Goal: Task Accomplishment & Management: Complete application form

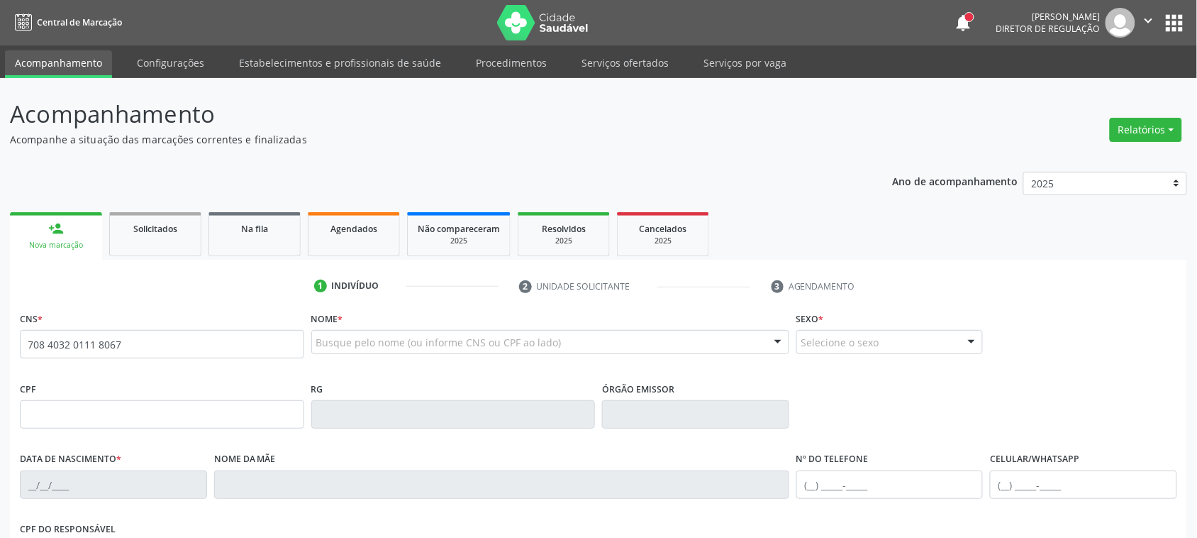
type input "708 4032 0111 8067"
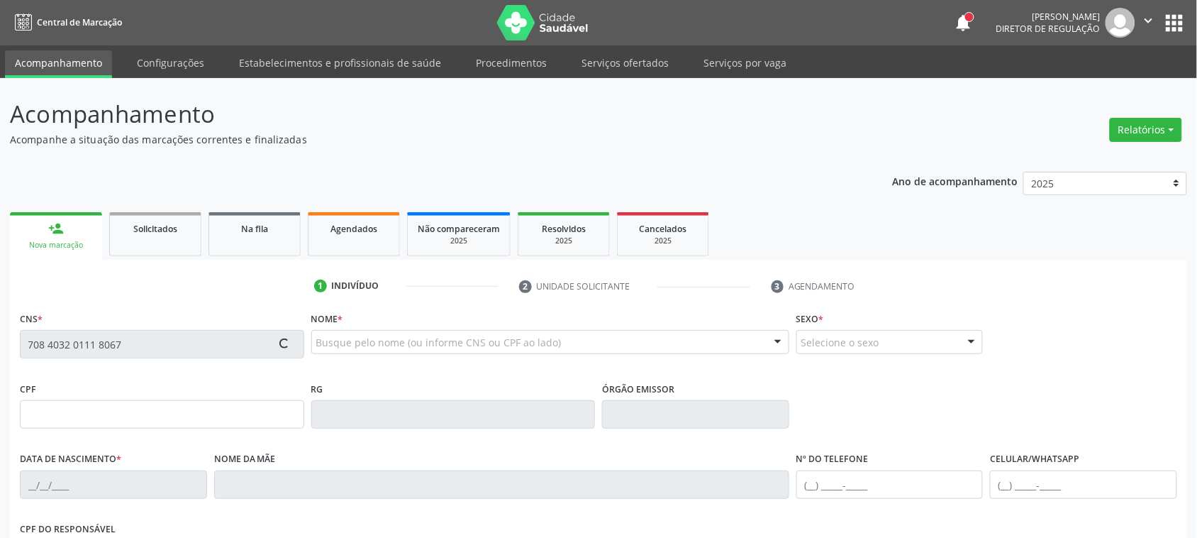
type input "476.549.454-34"
type input "[DATE]"
type input "[PERSON_NAME]"
type input "[PHONE_NUMBER]"
type input "1251"
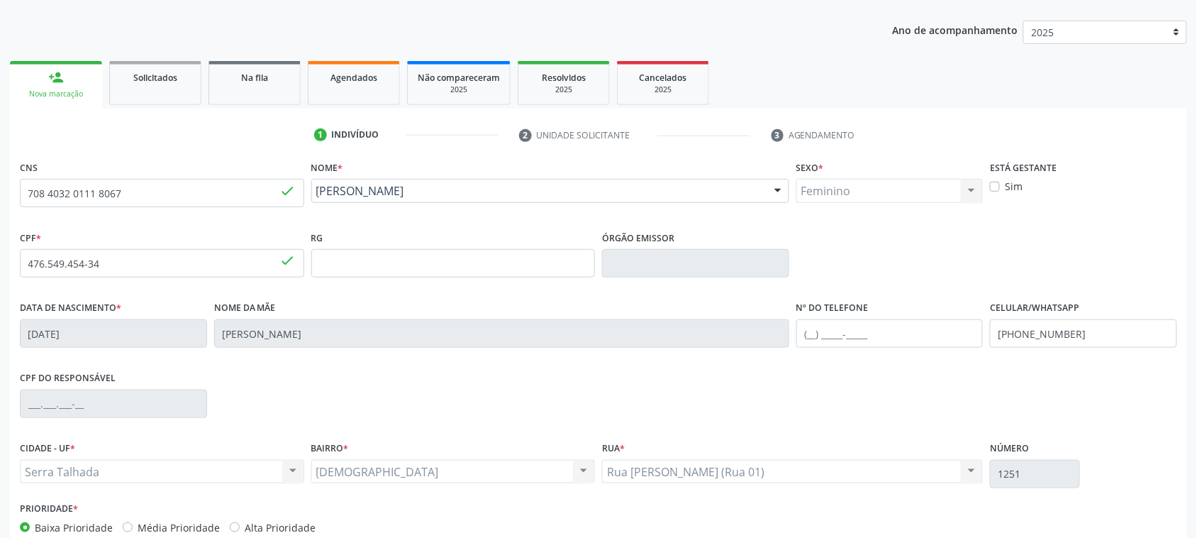
scroll to position [231, 0]
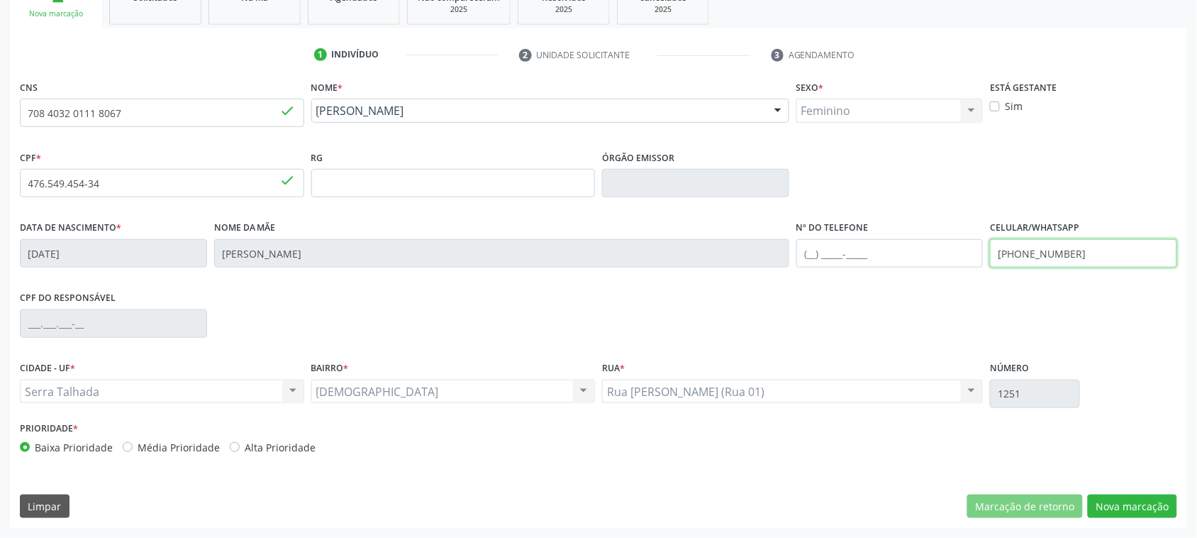
click at [1083, 245] on input "[PHONE_NUMBER]" at bounding box center [1083, 253] width 187 height 28
click at [1004, 295] on div "CPF do responsável" at bounding box center [598, 322] width 1165 height 70
drag, startPoint x: 1168, startPoint y: 522, endPoint x: 1182, endPoint y: 536, distance: 19.6
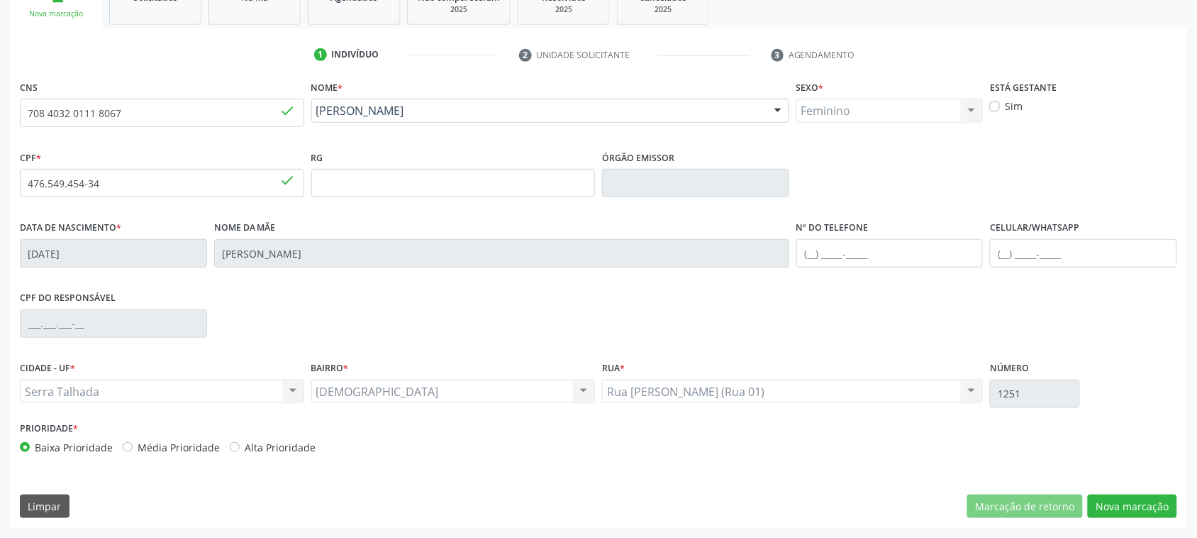
click at [1174, 527] on div "CNS 708 4032 0111 8067 done Nome * [PERSON_NAME] [PERSON_NAME] CNS: 708 4032 01…" at bounding box center [598, 302] width 1177 height 451
click at [1144, 512] on button "Nova marcação" at bounding box center [1132, 506] width 89 height 24
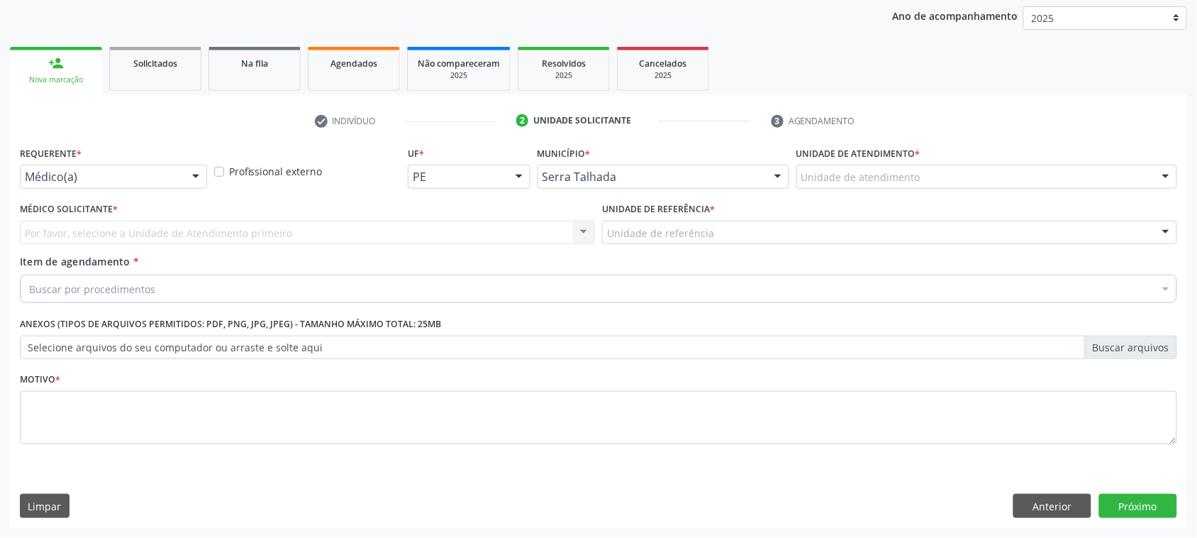
scroll to position [165, 0]
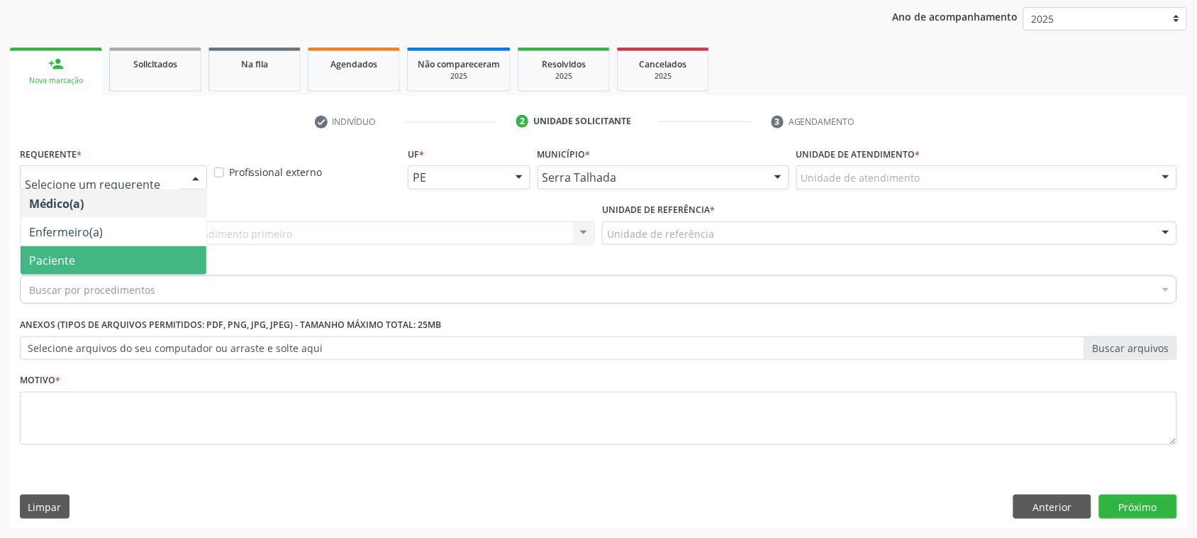
click at [140, 254] on span "Paciente" at bounding box center [114, 260] width 186 height 28
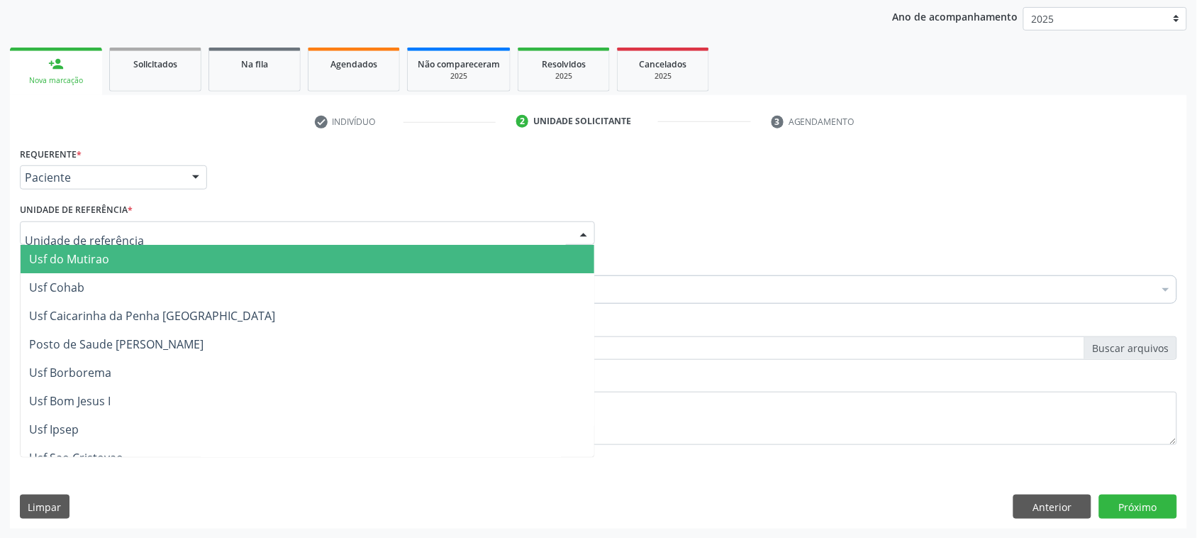
click at [145, 221] on div at bounding box center [307, 233] width 575 height 24
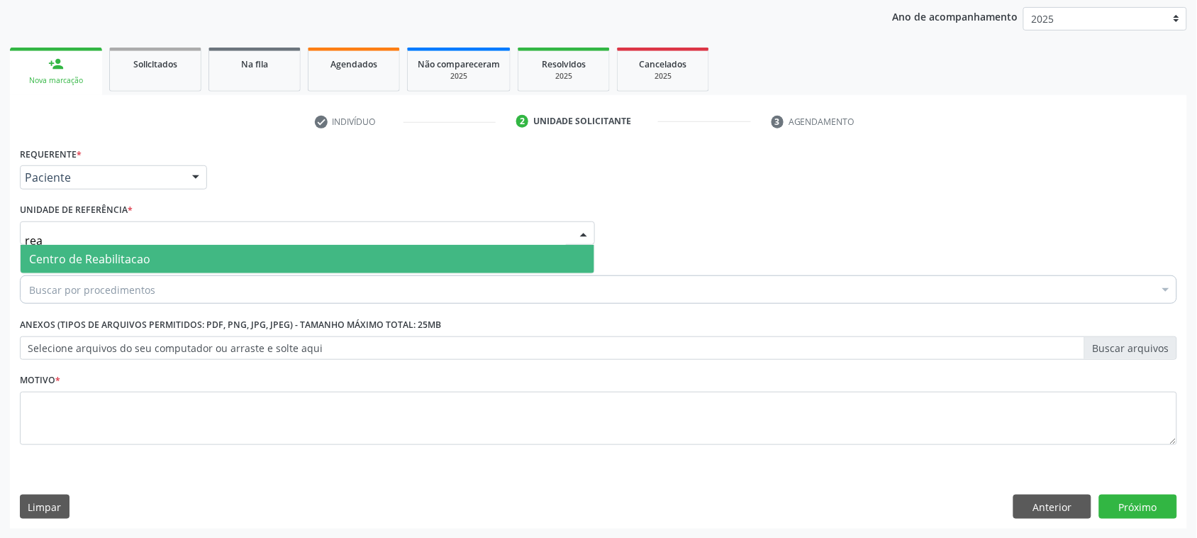
type input "reab"
click at [153, 231] on input "reab" at bounding box center [295, 240] width 541 height 28
click at [153, 263] on span "Centro de Reabilitacao" at bounding box center [308, 259] width 574 height 28
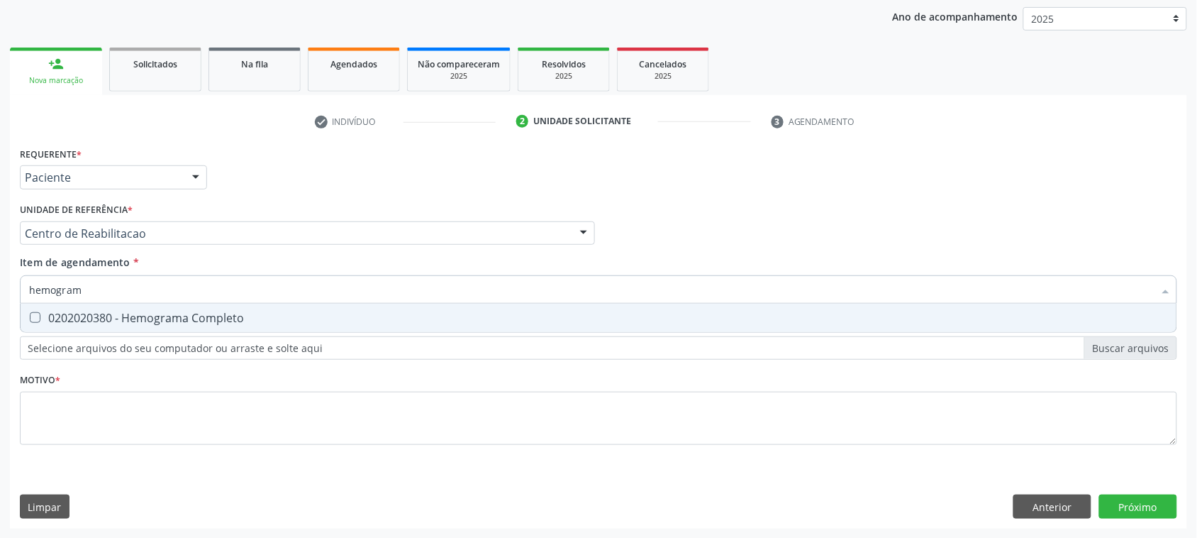
type input "hemograma"
click at [265, 312] on div "0202020380 - Hemograma Completo" at bounding box center [598, 317] width 1139 height 11
checkbox Completo "true"
type input "hemograma"
click at [247, 366] on div "Requerente * Paciente Médico(a) Enfermeiro(a) Paciente Nenhum resultado encontr…" at bounding box center [599, 303] width 1158 height 321
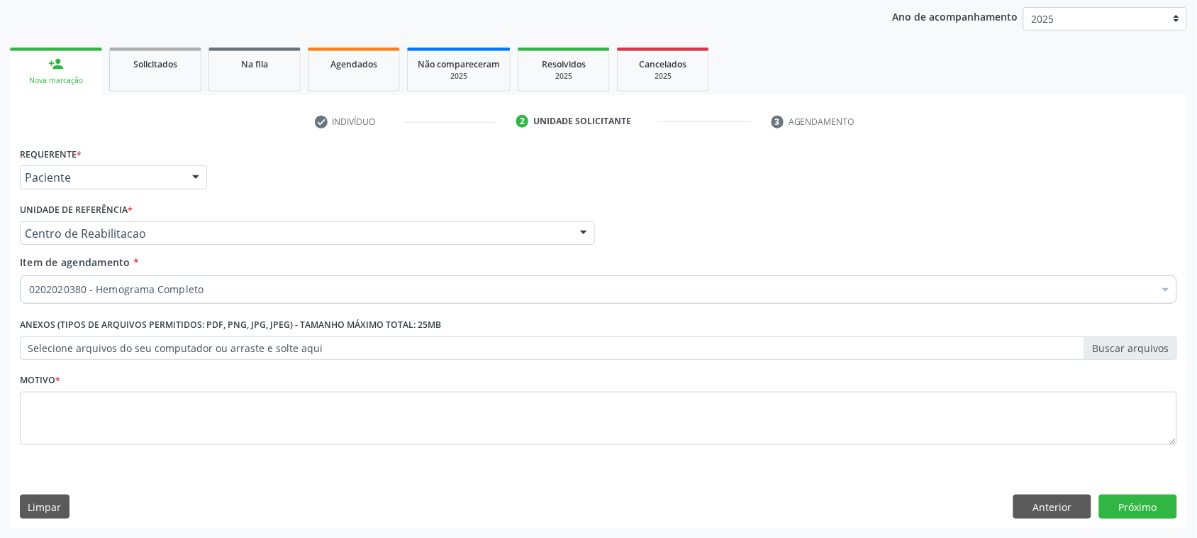
click at [215, 281] on div "0202020380 - Hemograma Completo" at bounding box center [599, 289] width 1158 height 28
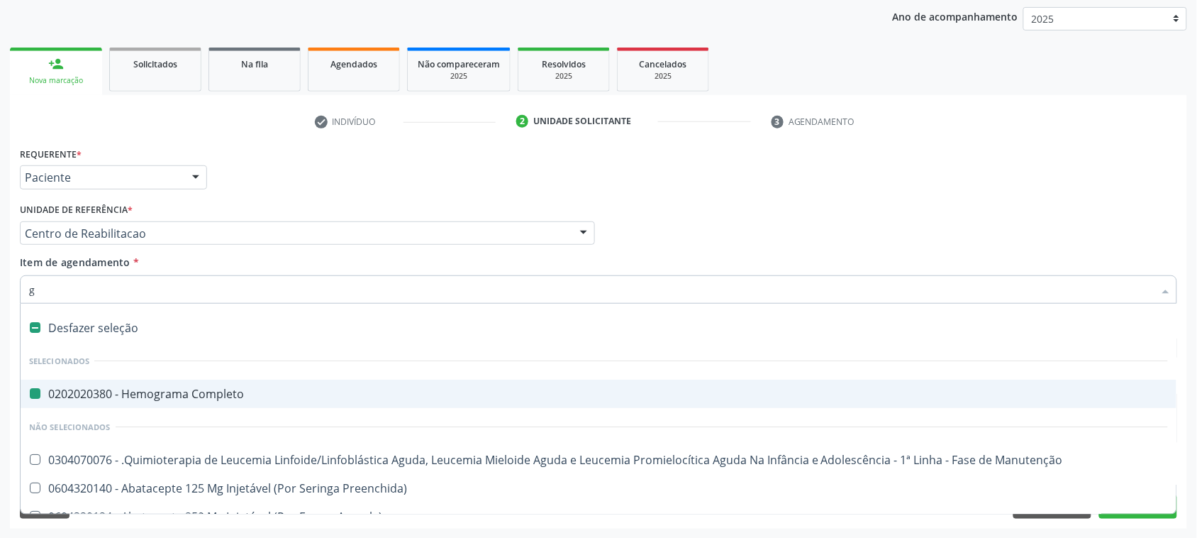
type input "gl"
checkbox Completo "false"
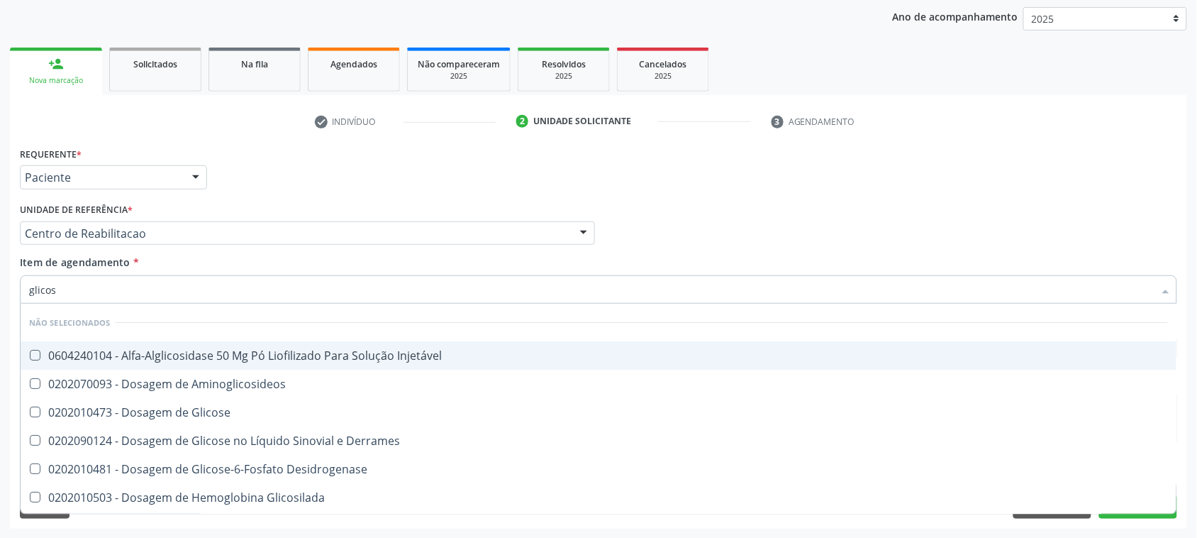
type input "glicose"
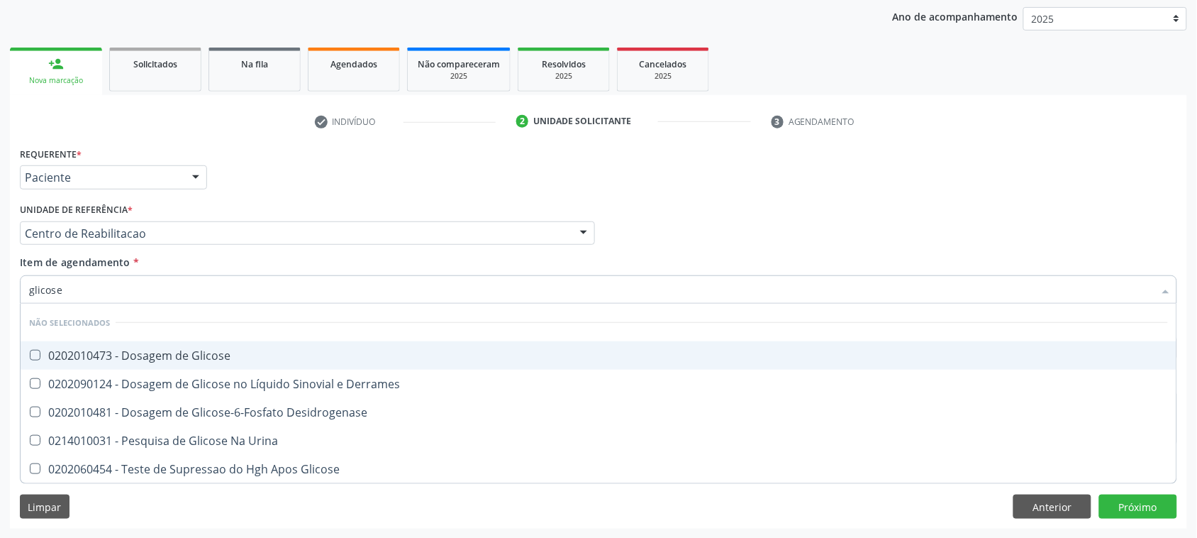
click at [165, 345] on span "0202010473 - Dosagem de Glicose" at bounding box center [599, 355] width 1156 height 28
checkbox Glicose "true"
drag, startPoint x: 144, startPoint y: 289, endPoint x: 140, endPoint y: 277, distance: 13.5
click at [140, 277] on input "glicose" at bounding box center [591, 289] width 1125 height 28
type input "glicos"
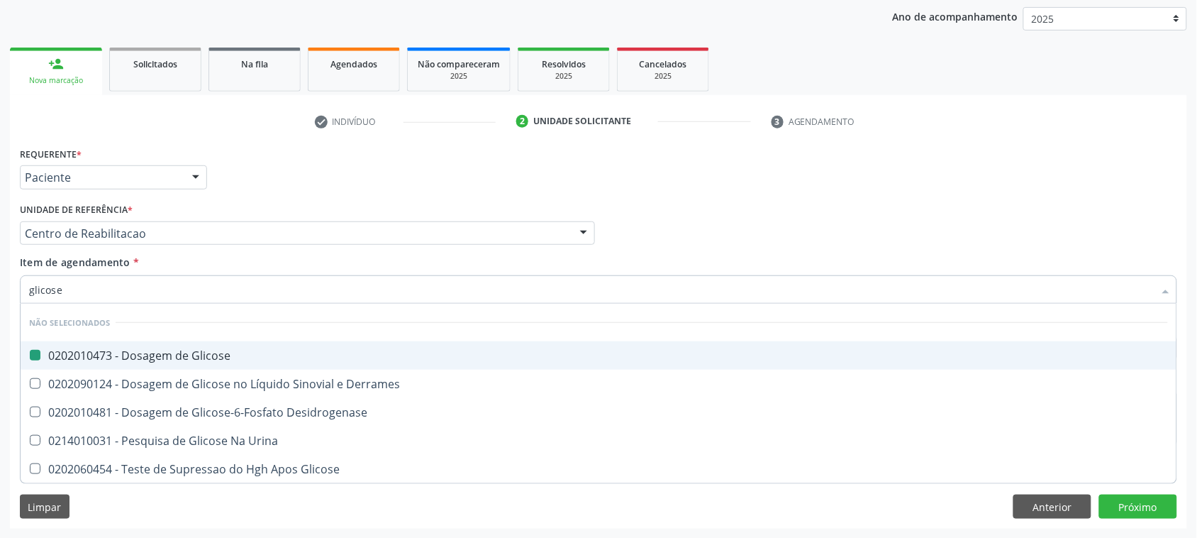
checkbox Glicose "false"
checkbox Desidrogenase "true"
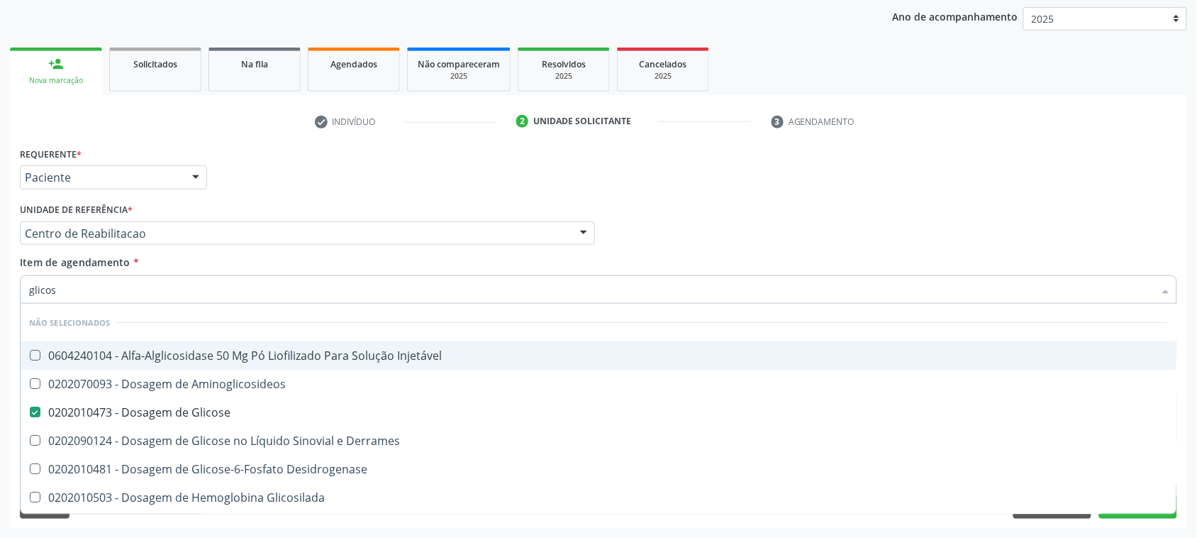
type input "glico"
checkbox Glicose "false"
checkbox Glicosilada "true"
type input "glic"
checkbox Glicose "false"
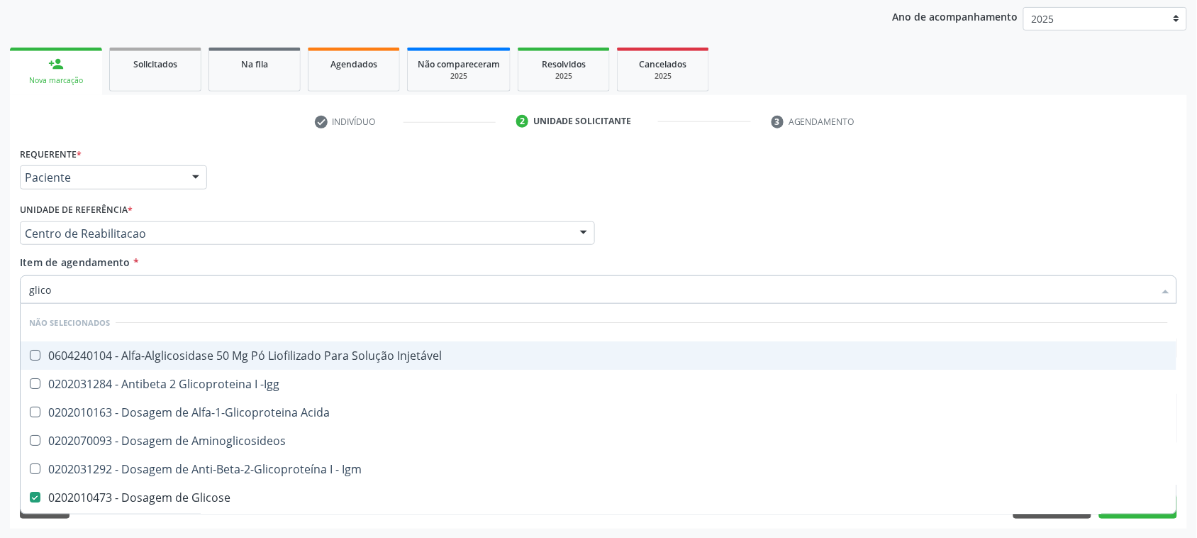
checkbox Glicose "true"
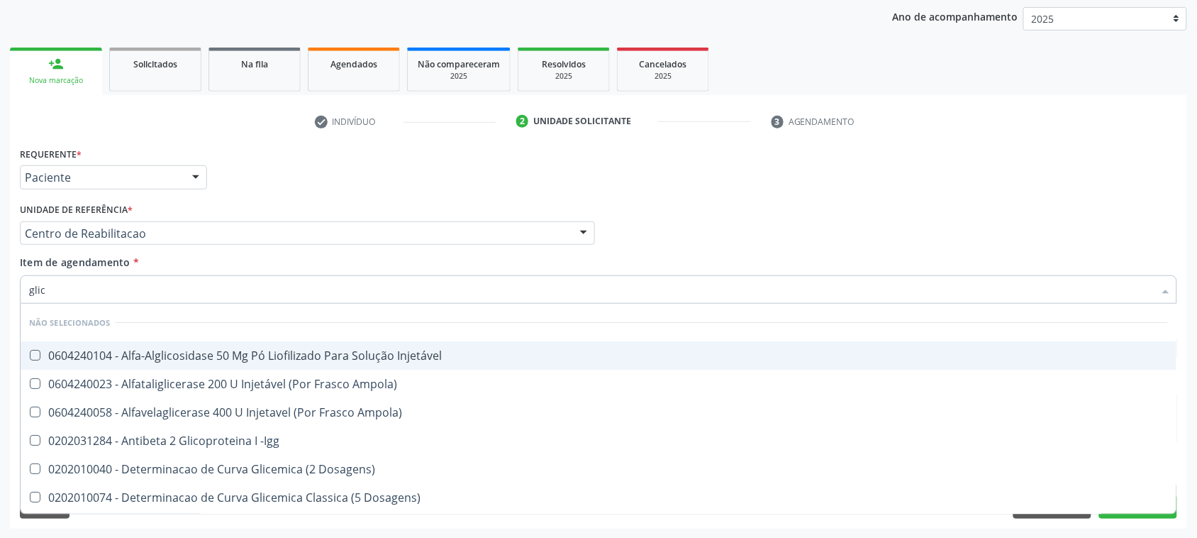
type input "gli"
checkbox Glicose "false"
checkbox Glicosilada "true"
type input "gl"
checkbox Glicosilada "false"
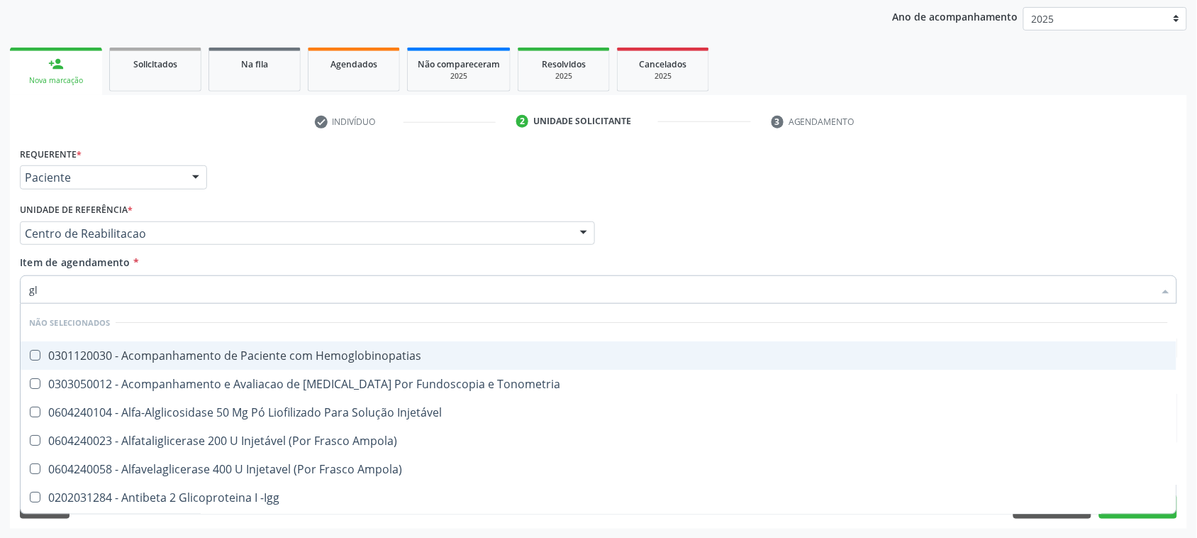
type input "gli"
checkbox \(Confirmatorio\) "true"
type input "glic"
checkbox Campimetria\) "true"
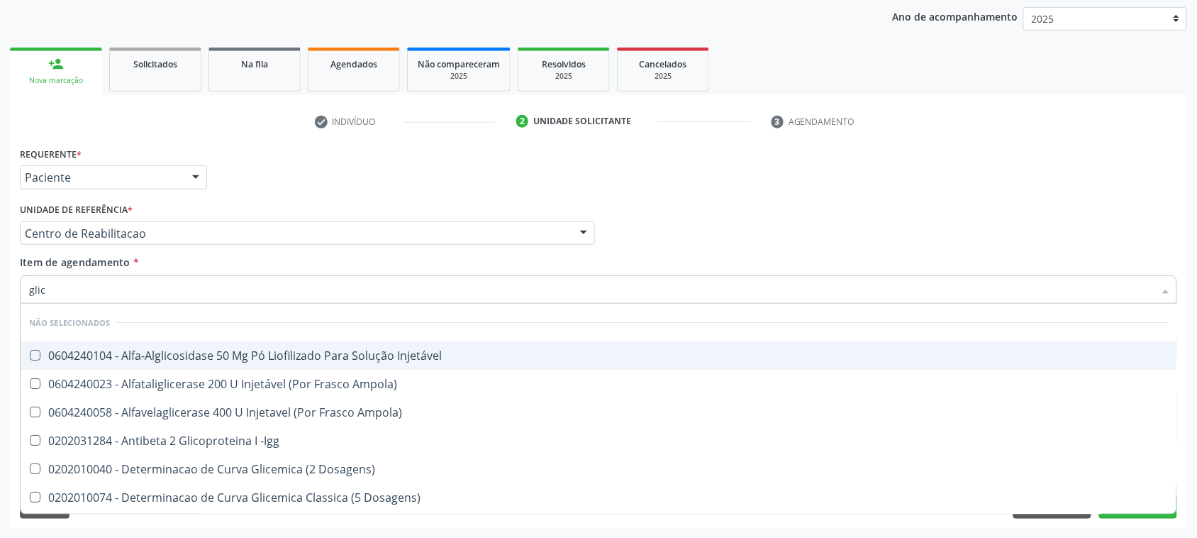
type input "glico"
checkbox Dosagens\) "true"
checkbox Glicose "false"
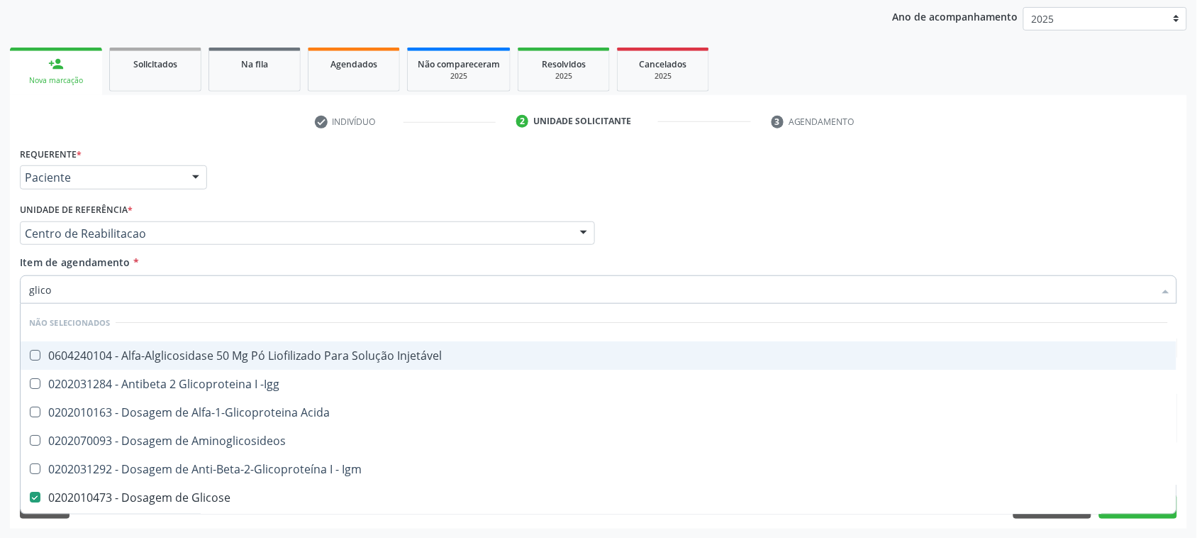
type input "glicos"
checkbox Acida "true"
checkbox Glicose "false"
type input "glicosi"
checkbox Acida "false"
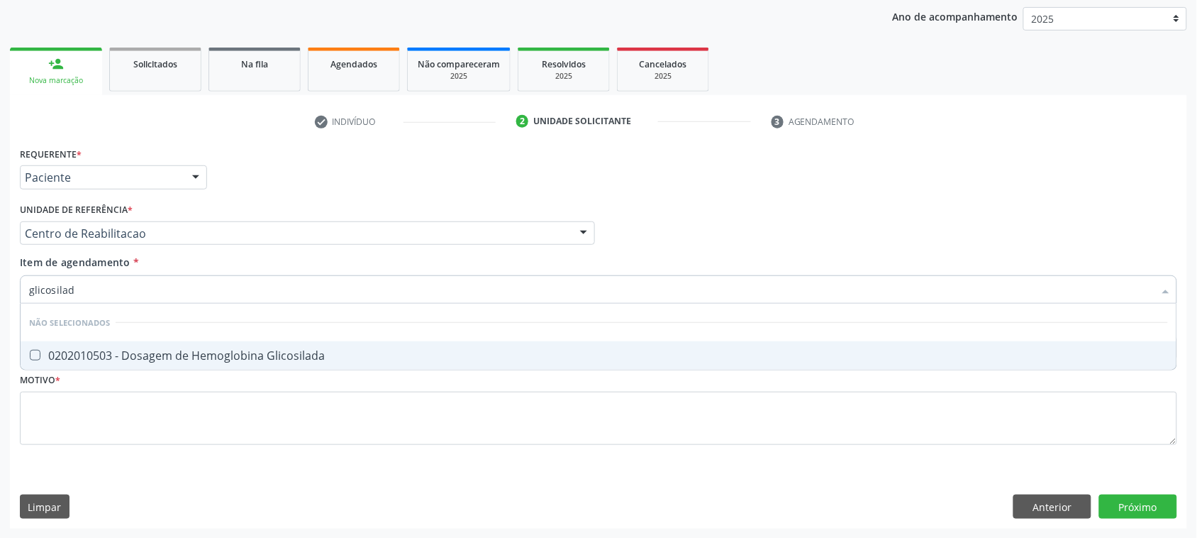
type input "glicosilada"
click at [101, 352] on div "0202010503 - Dosagem de Hemoglobina Glicosilada" at bounding box center [598, 355] width 1139 height 11
checkbox Glicosilada "true"
click at [135, 282] on input "glicosilada" at bounding box center [591, 289] width 1125 height 28
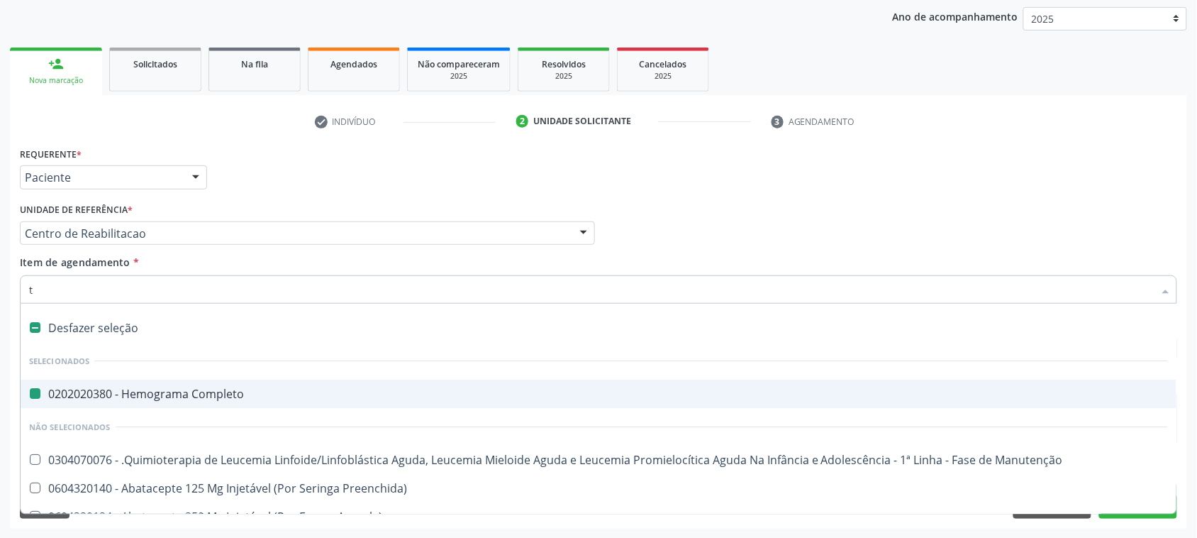
type input "te"
checkbox Completo "false"
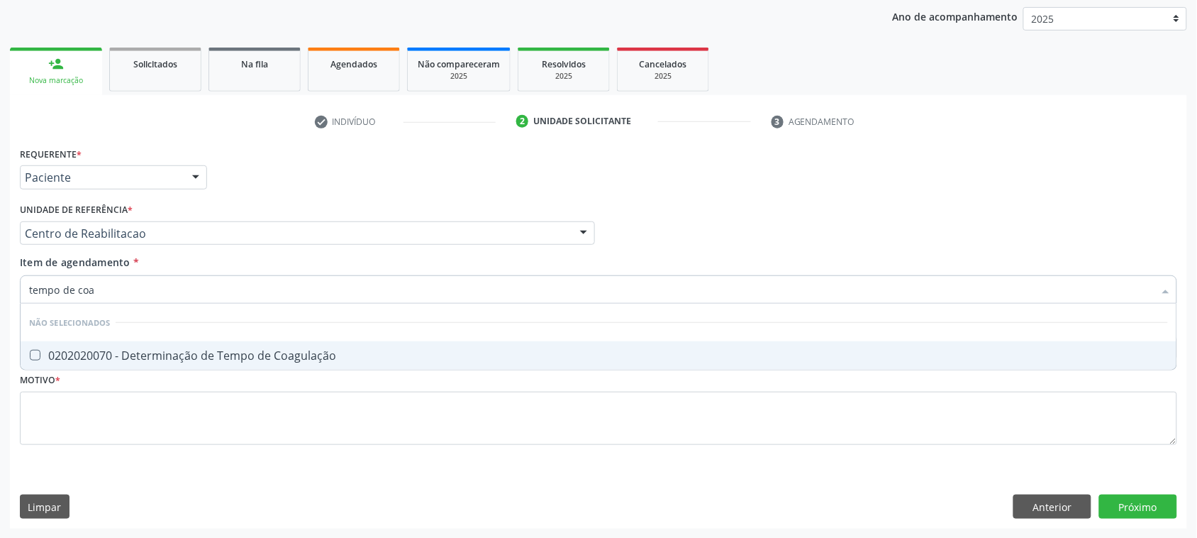
type input "tempo de coag"
click at [103, 350] on div "0202020070 - Determinação de Tempo de Coagulação" at bounding box center [598, 355] width 1139 height 11
checkbox Coagulação "true"
click at [111, 281] on input "tempo de coag" at bounding box center [591, 289] width 1125 height 28
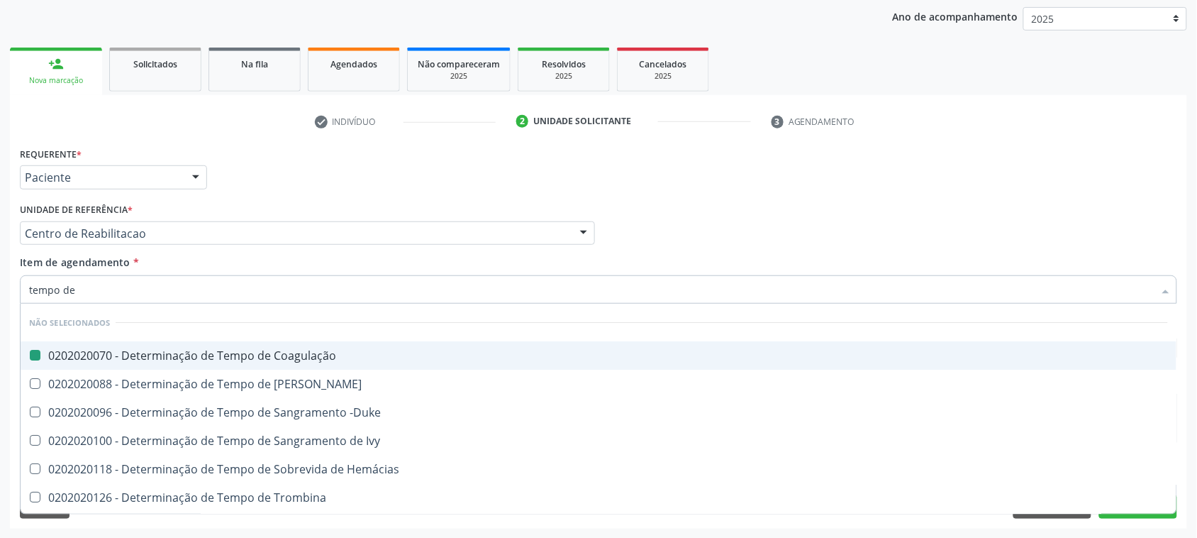
type input "tempo de s"
checkbox Coagulação "false"
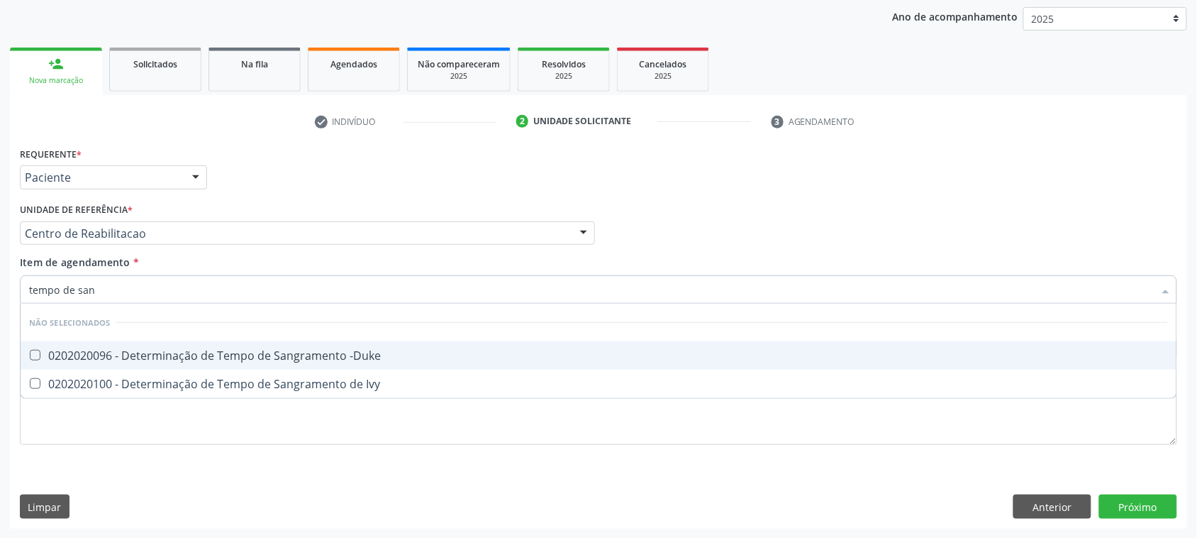
type input "tempo de sang"
click at [257, 359] on div "0202020096 - Determinação de Tempo de Sangramento -Duke" at bounding box center [598, 355] width 1139 height 11
checkbox -Duke "true"
click at [145, 293] on input "tempo de sang" at bounding box center [591, 289] width 1125 height 28
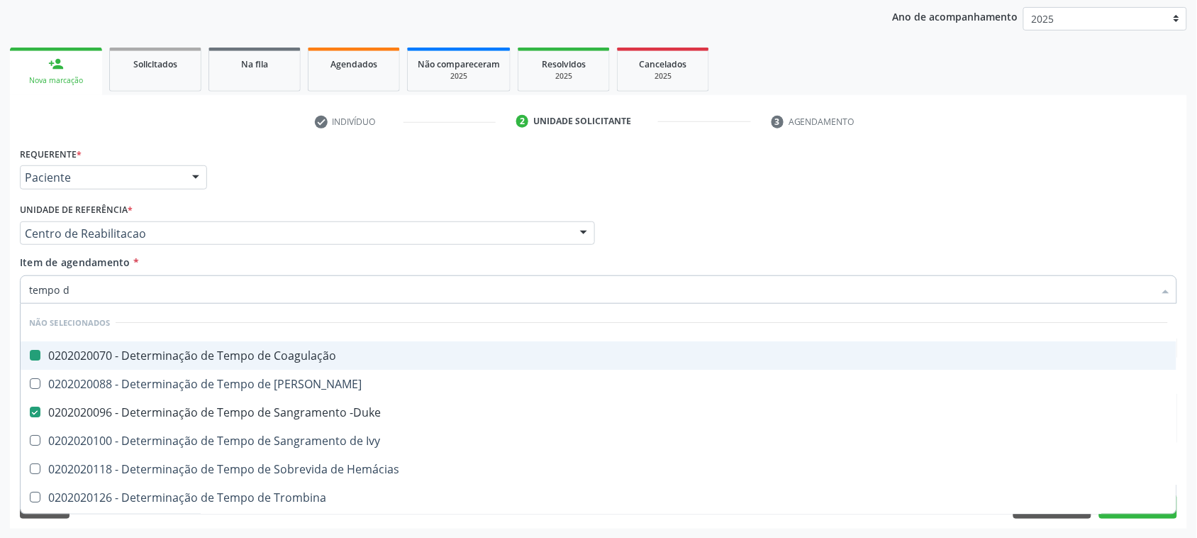
type input "tempo"
checkbox Coagulação "false"
checkbox -Duke "false"
type input "t"
checkbox Coagulação "true"
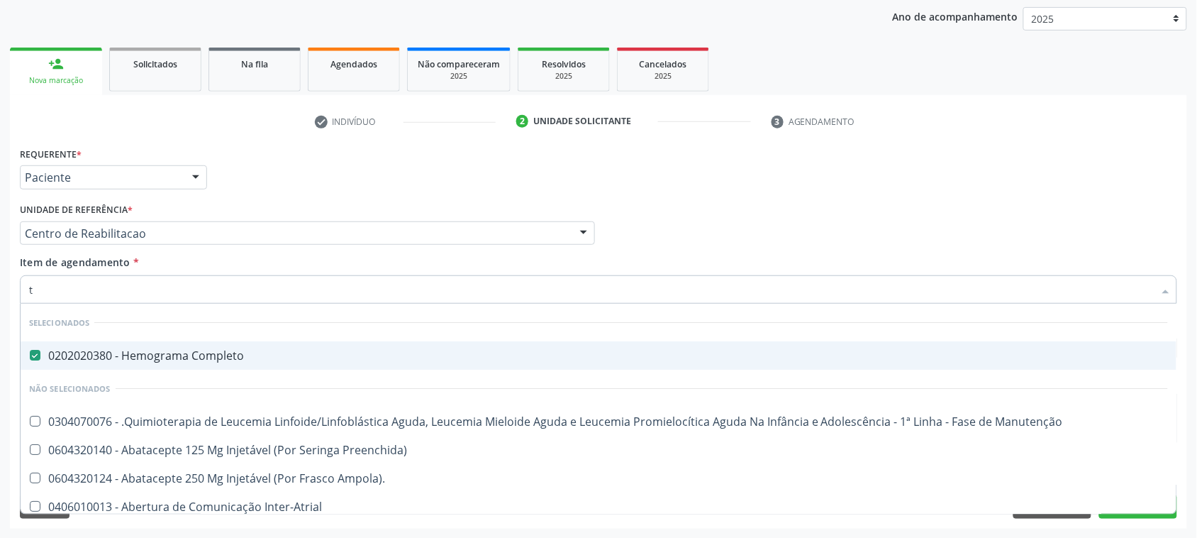
type input "ta"
checkbox Completo "false"
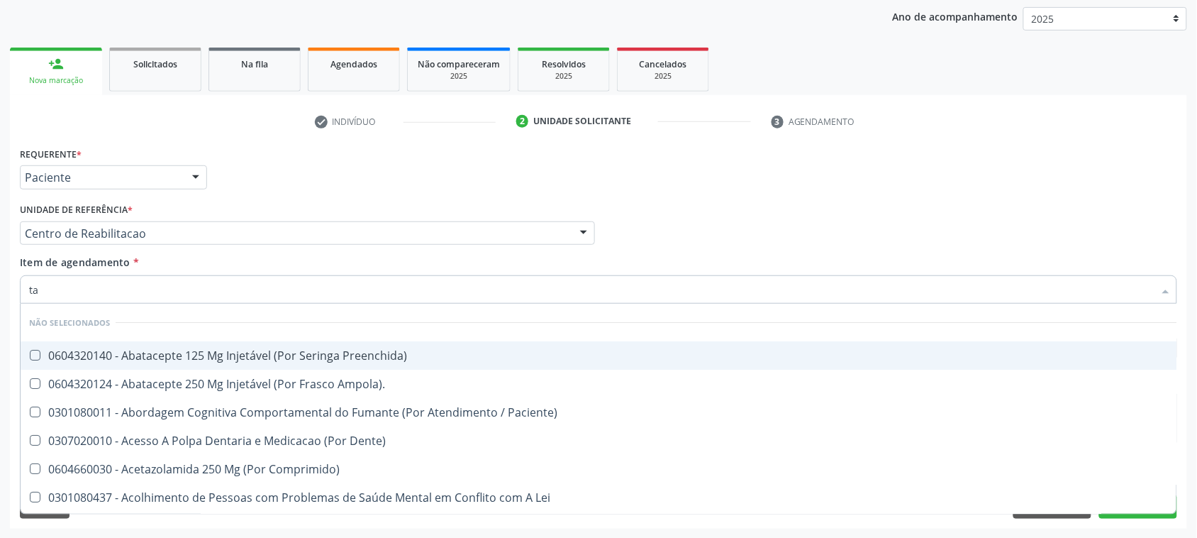
type input "tap"
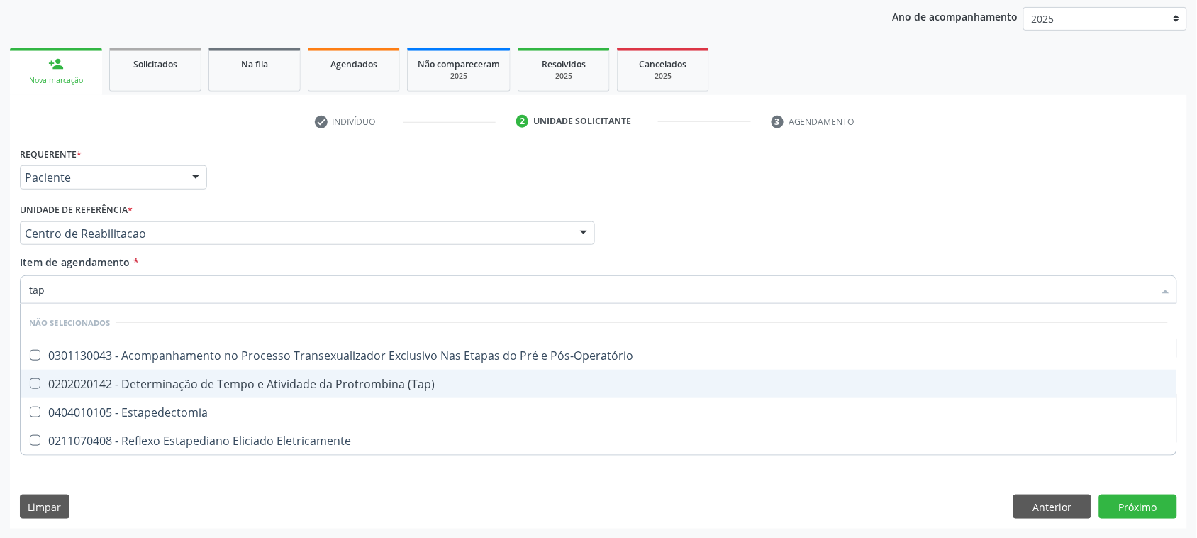
click at [299, 394] on span "0202020142 - Determinação de Tempo e Atividade da Protrombina (Tap)" at bounding box center [599, 384] width 1156 height 28
checkbox \(Tap\) "true"
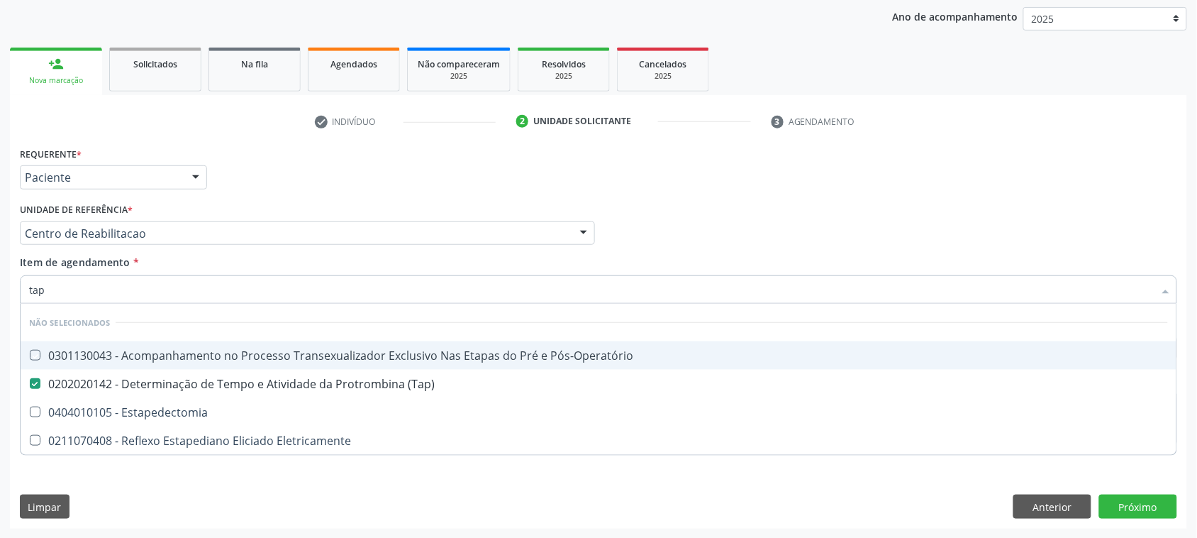
click at [641, 194] on div "Requerente * Paciente Médico(a) Enfermeiro(a) Paciente Nenhum resultado encontr…" at bounding box center [598, 170] width 1165 height 55
checkbox Pós-Operatório "true"
checkbox Estapedectomia "true"
checkbox Eletricamente "true"
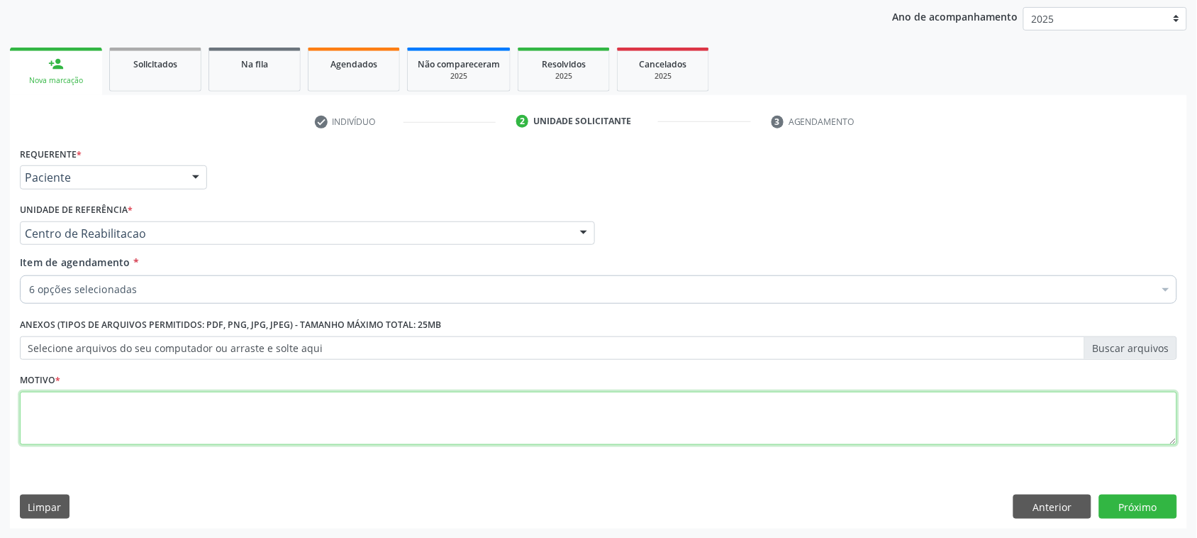
click at [67, 419] on textarea at bounding box center [599, 419] width 1158 height 54
type textarea "."
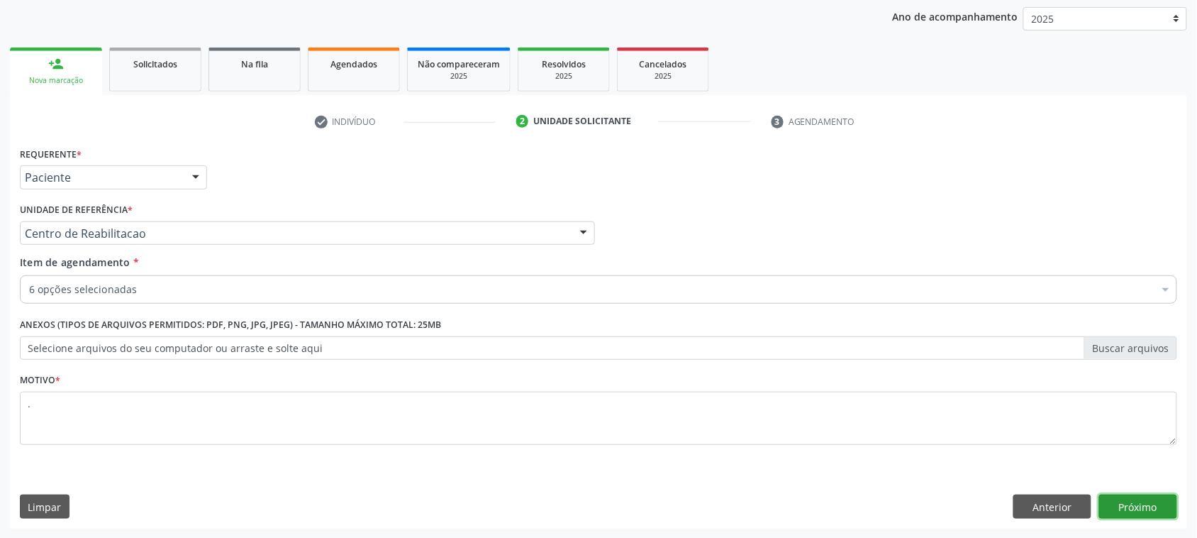
click at [1146, 497] on button "Próximo" at bounding box center [1138, 506] width 78 height 24
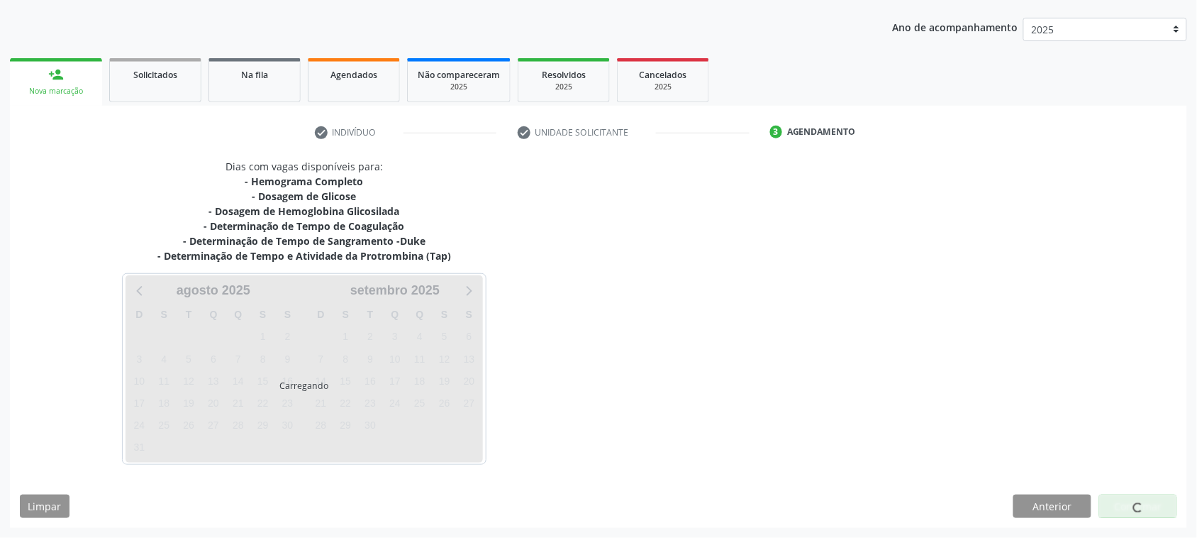
scroll to position [154, 0]
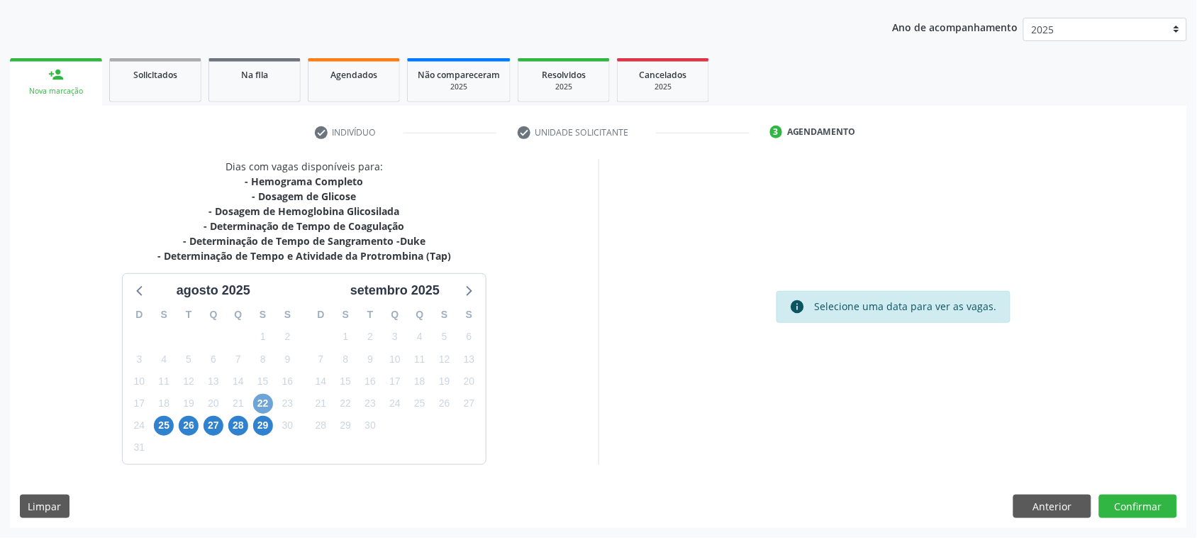
click at [265, 402] on span "22" at bounding box center [263, 404] width 20 height 20
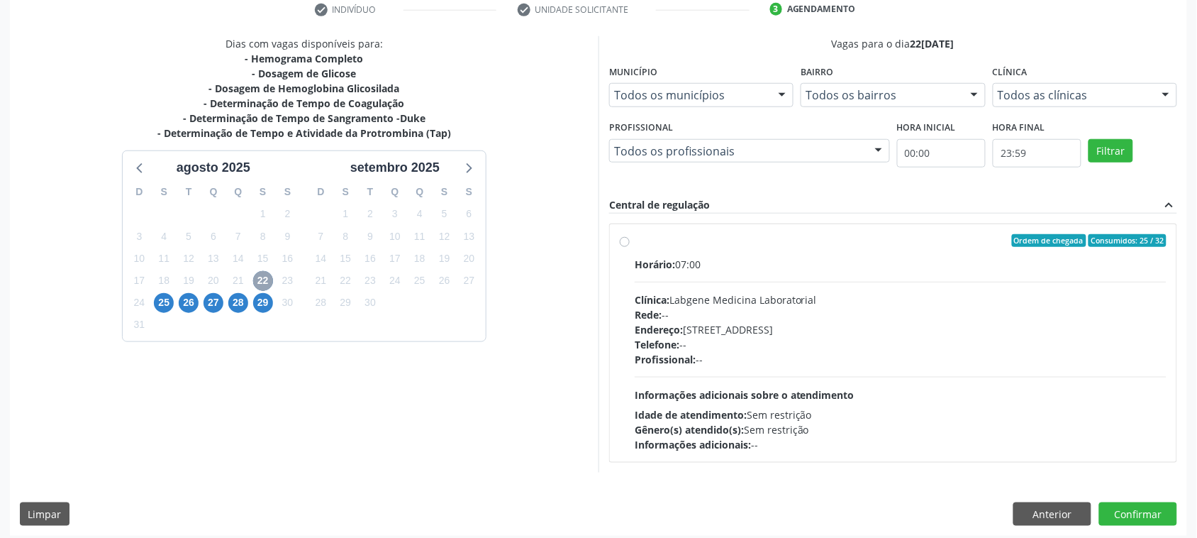
scroll to position [284, 0]
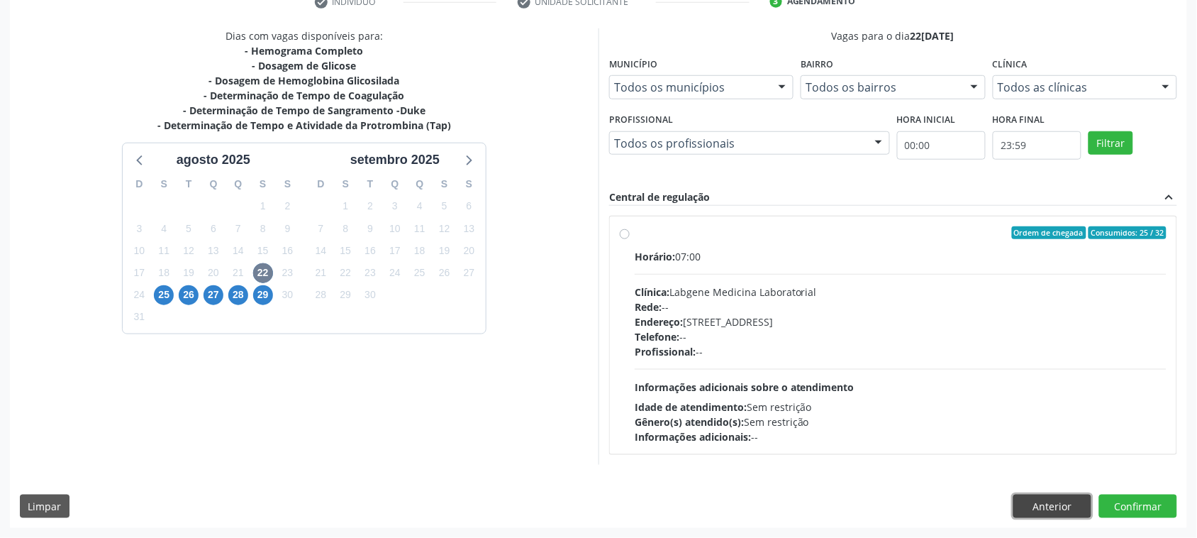
click at [1019, 511] on button "Anterior" at bounding box center [1053, 506] width 78 height 24
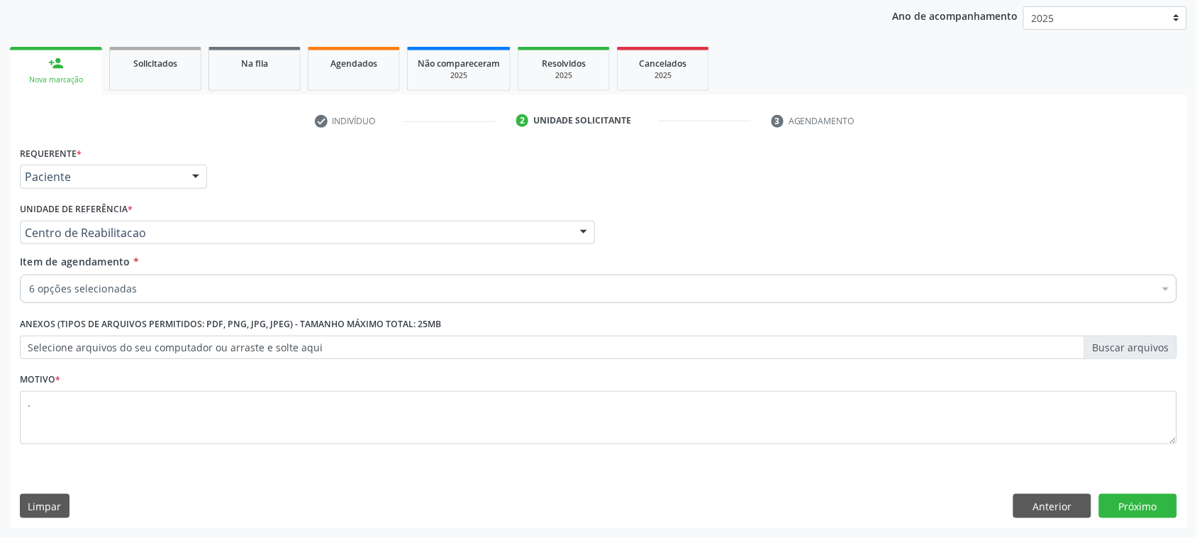
scroll to position [165, 0]
click at [200, 277] on div "6 opções selecionadas" at bounding box center [599, 289] width 1158 height 28
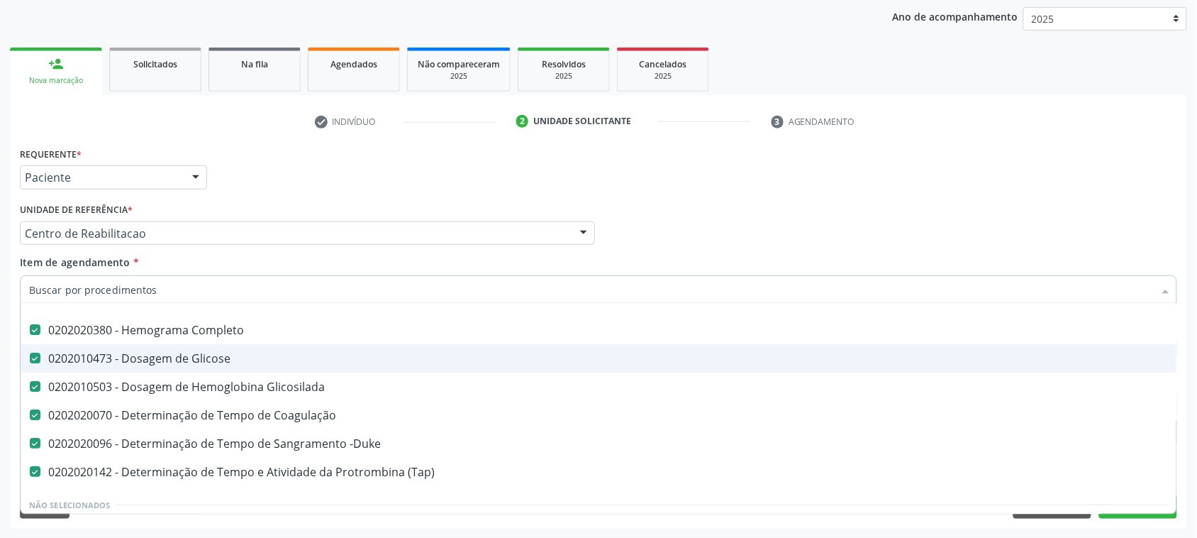
scroll to position [89, 0]
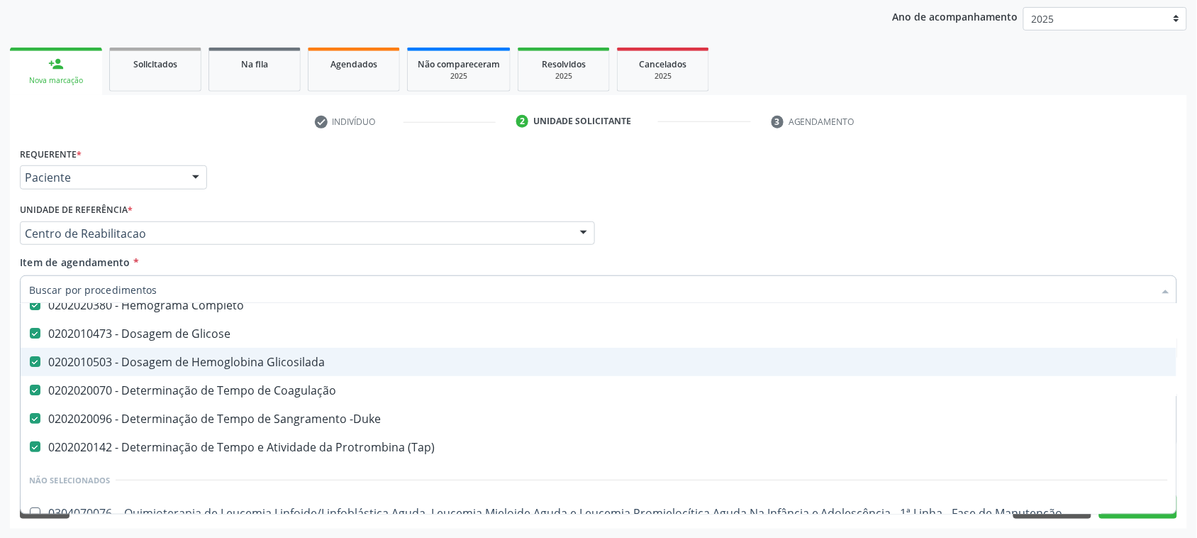
click at [275, 363] on div "0202010503 - Dosagem de Hemoglobina Glicosilada" at bounding box center [598, 361] width 1139 height 11
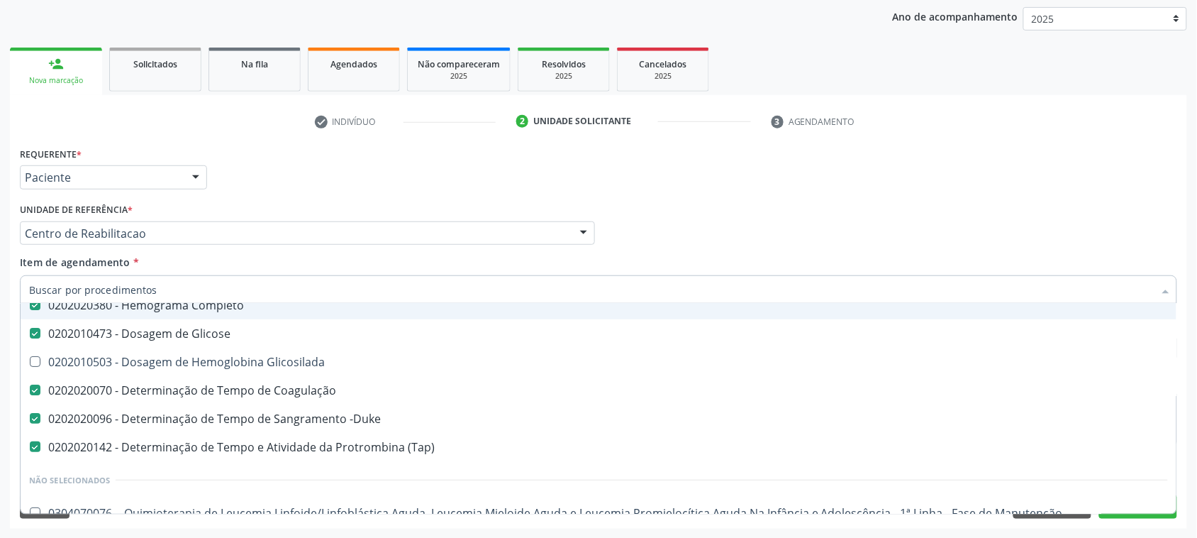
click at [590, 257] on div "Item de agendamento * Desfazer seleção Selecionados 0202020380 - Hemograma Comp…" at bounding box center [599, 277] width 1158 height 45
checkbox Glicosilada "true"
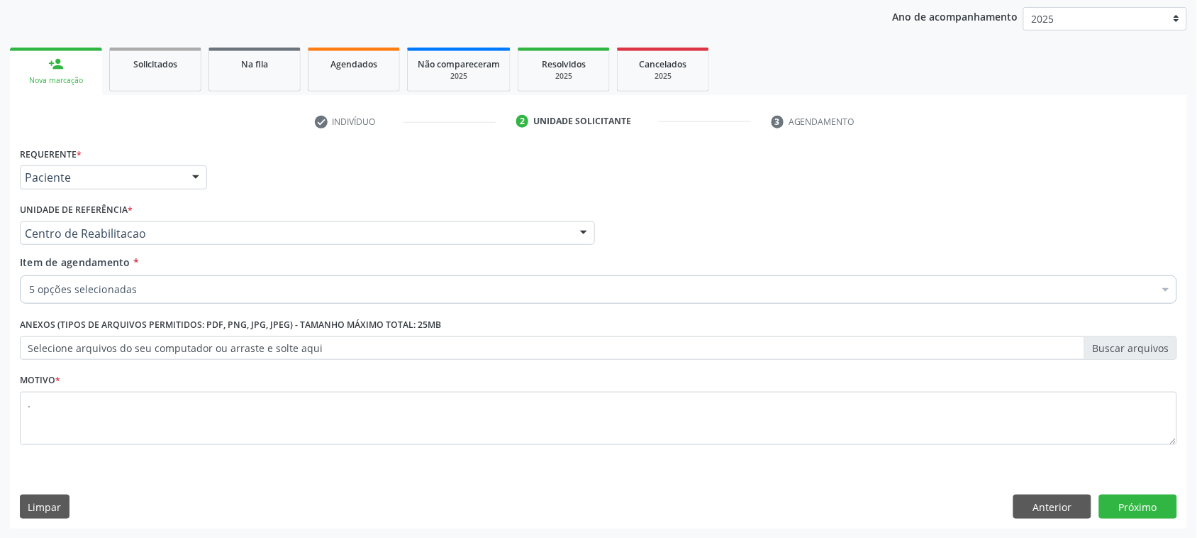
scroll to position [0, 0]
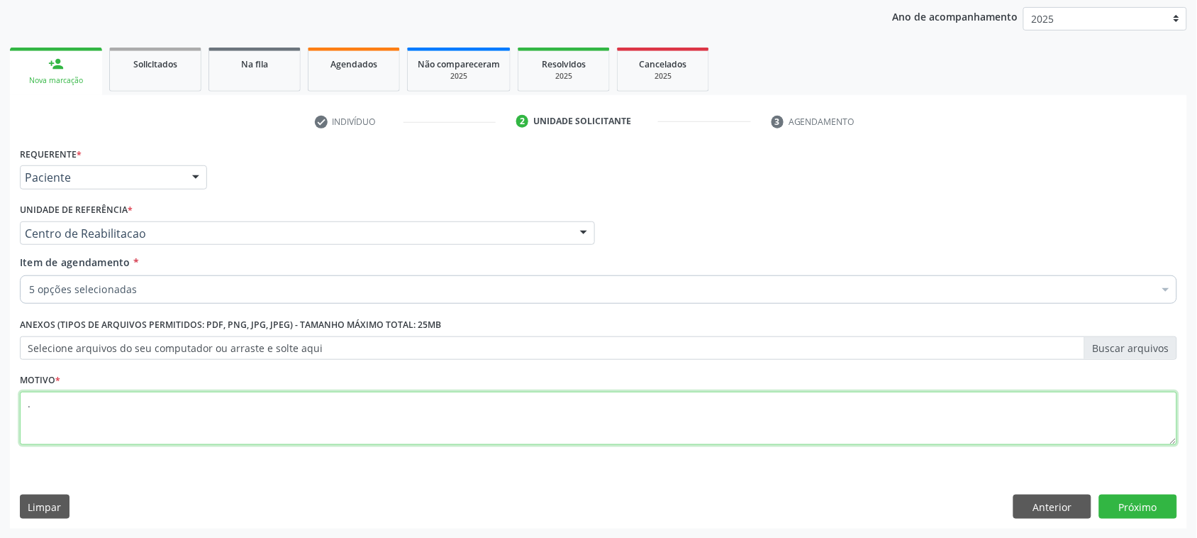
click at [74, 414] on textarea "." at bounding box center [599, 419] width 1158 height 54
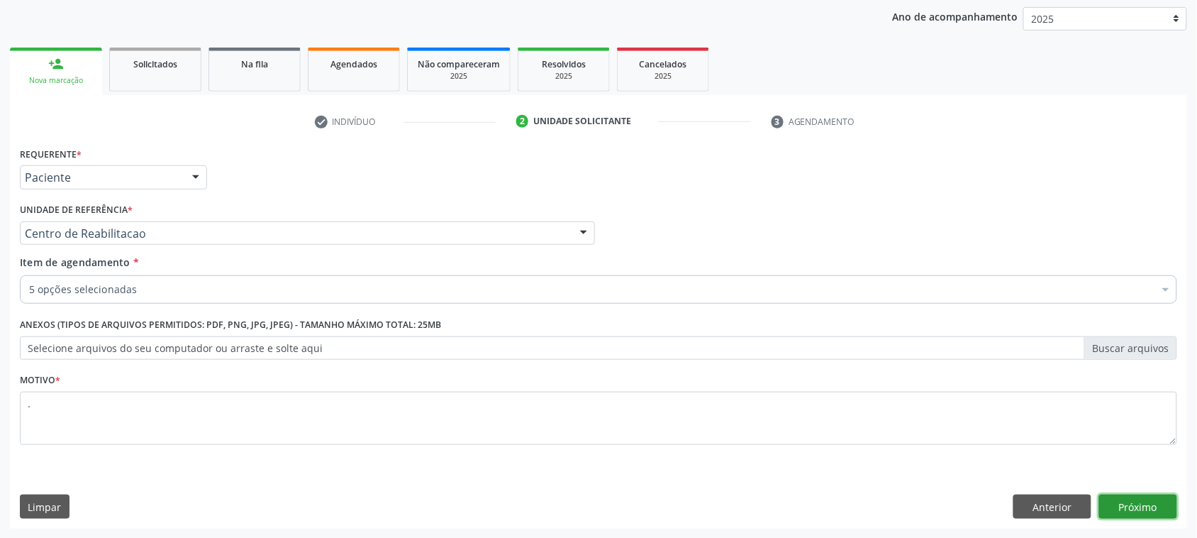
click at [1122, 502] on button "Próximo" at bounding box center [1138, 506] width 78 height 24
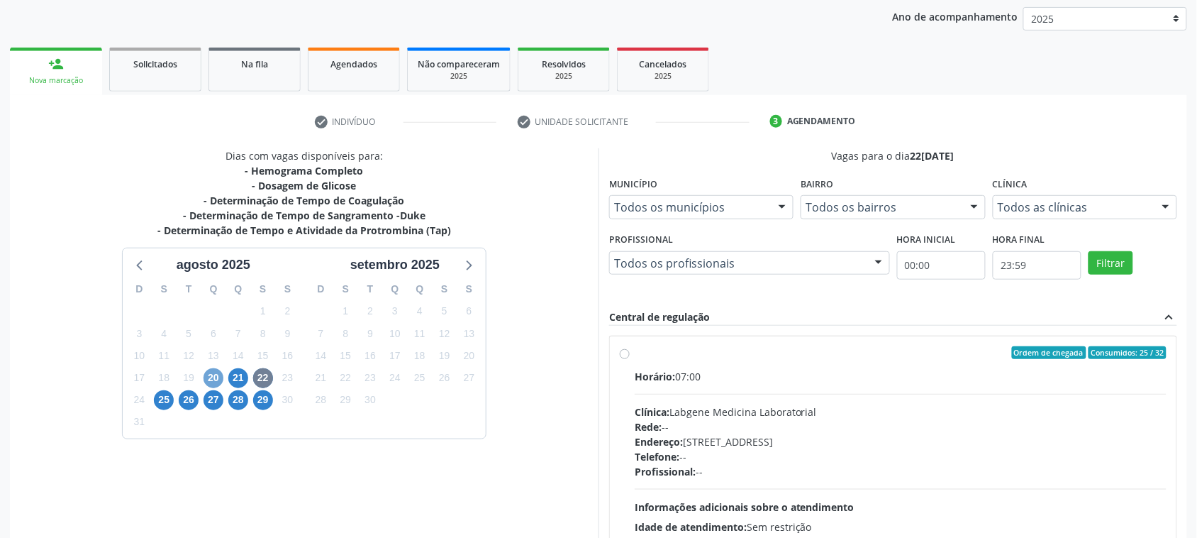
click at [220, 377] on span "20" at bounding box center [214, 378] width 20 height 20
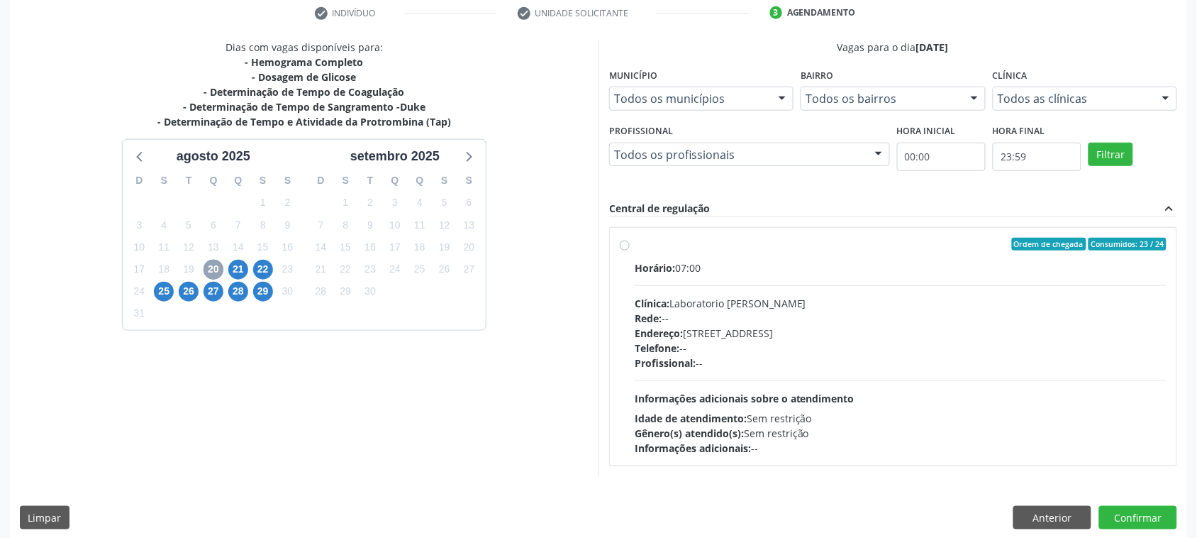
scroll to position [284, 0]
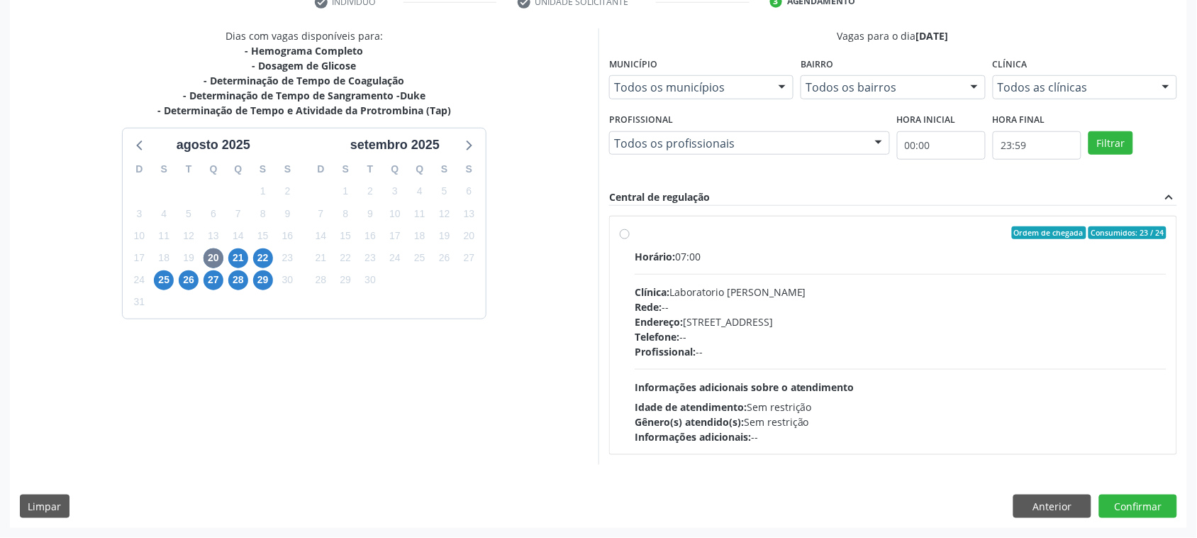
click at [791, 316] on div "Endereço: [STREET_ADDRESS]" at bounding box center [901, 321] width 532 height 15
click at [630, 239] on input "Ordem de chegada Consumidos: 23 / 24 Horário: 07:00 Clínica: Laboratorio [PERSO…" at bounding box center [625, 232] width 10 height 13
radio input "true"
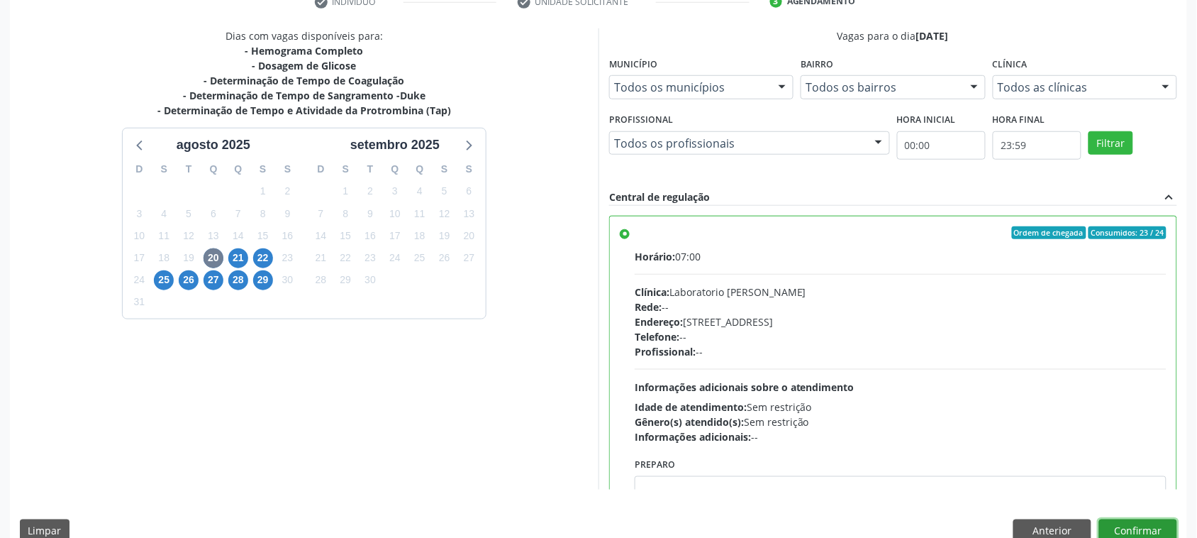
click at [1143, 523] on button "Confirmar" at bounding box center [1138, 531] width 78 height 24
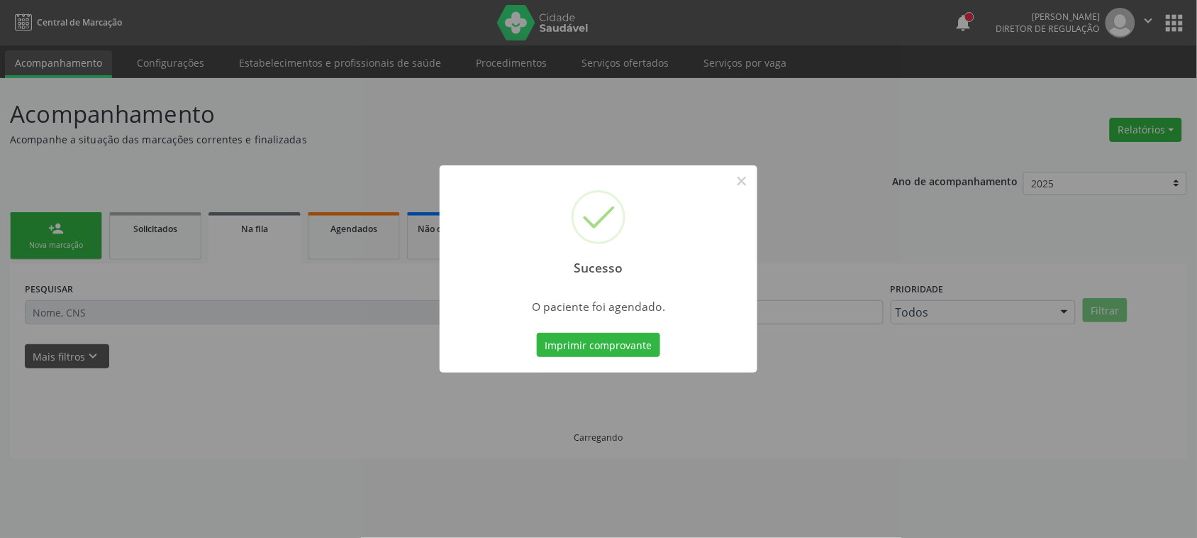
scroll to position [0, 0]
click at [611, 340] on button "Imprimir comprovante" at bounding box center [605, 345] width 123 height 24
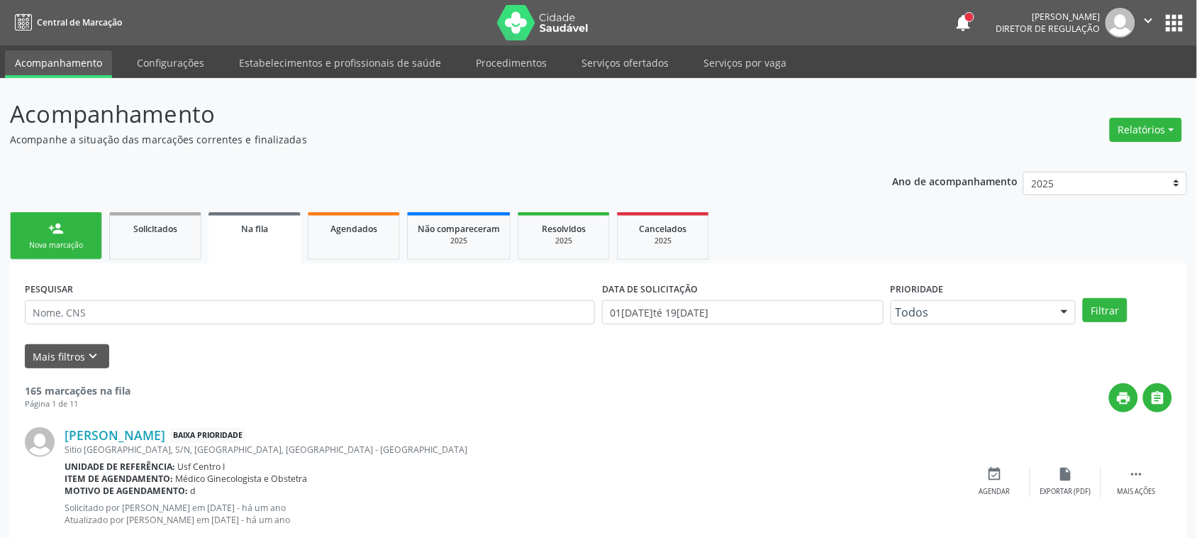
click at [43, 218] on link "person_add Nova marcação" at bounding box center [56, 236] width 92 height 48
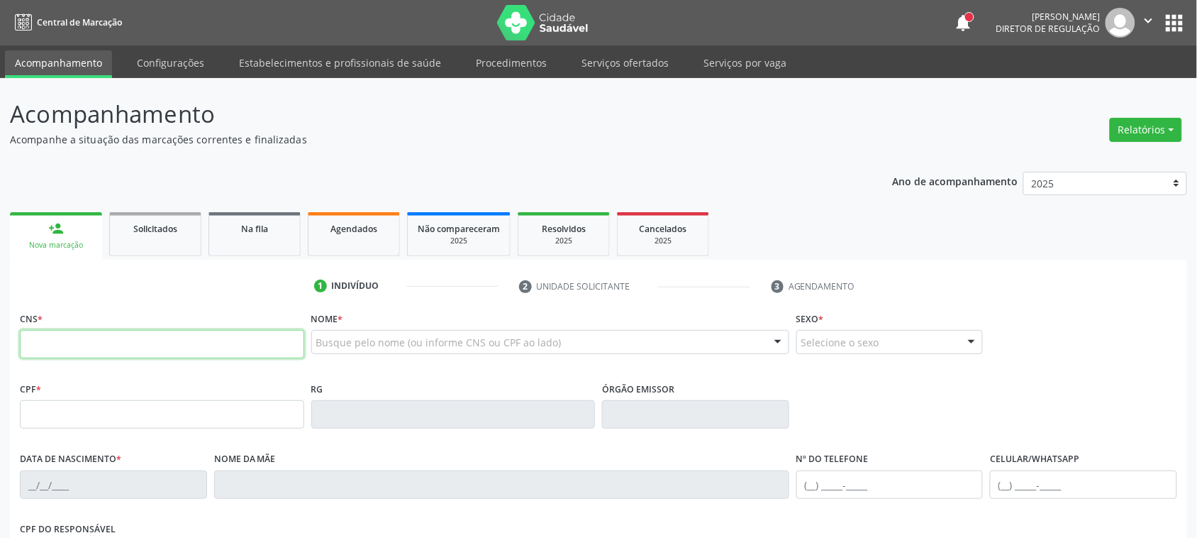
click at [93, 343] on input "text" at bounding box center [162, 344] width 284 height 28
paste input "708 4032 0111 8067"
type input "708 4032 0111 8067"
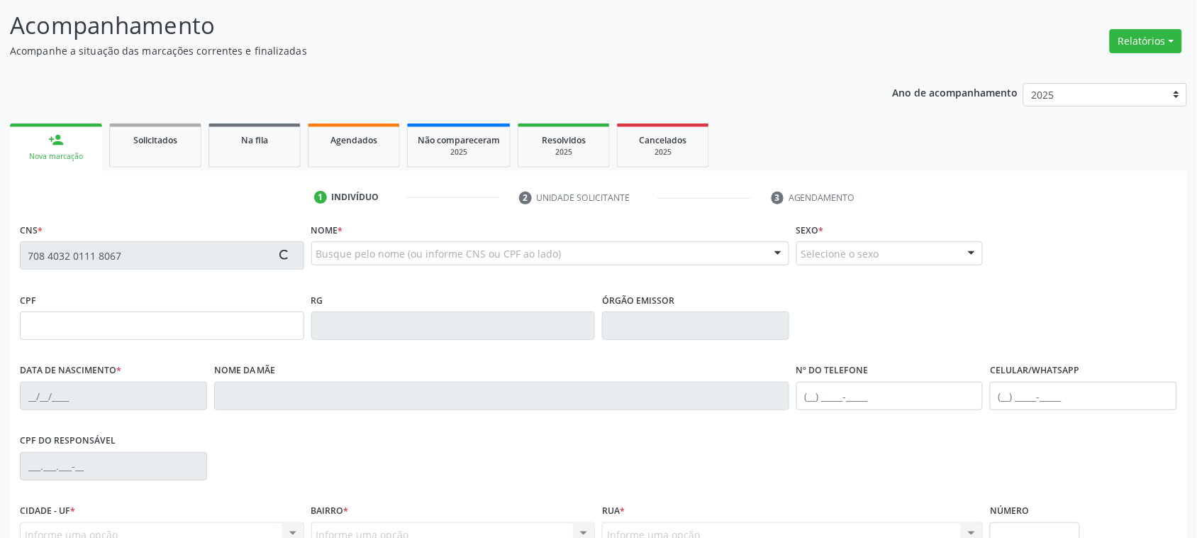
type input "476.549.454-34"
type input "[DATE]"
type input "[PERSON_NAME]"
type input "[PHONE_NUMBER]"
type input "1251"
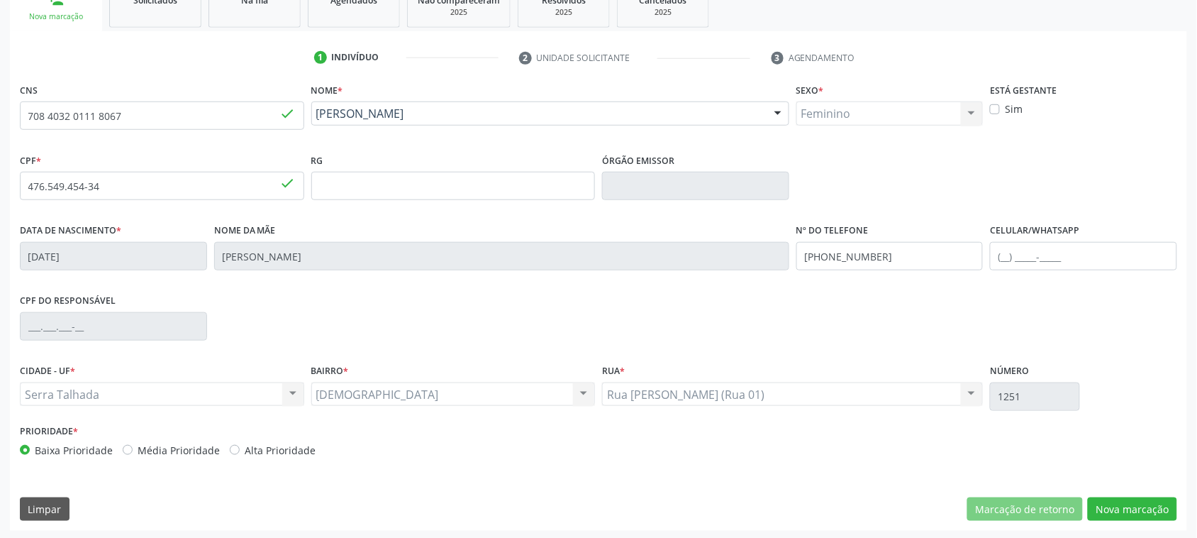
scroll to position [231, 0]
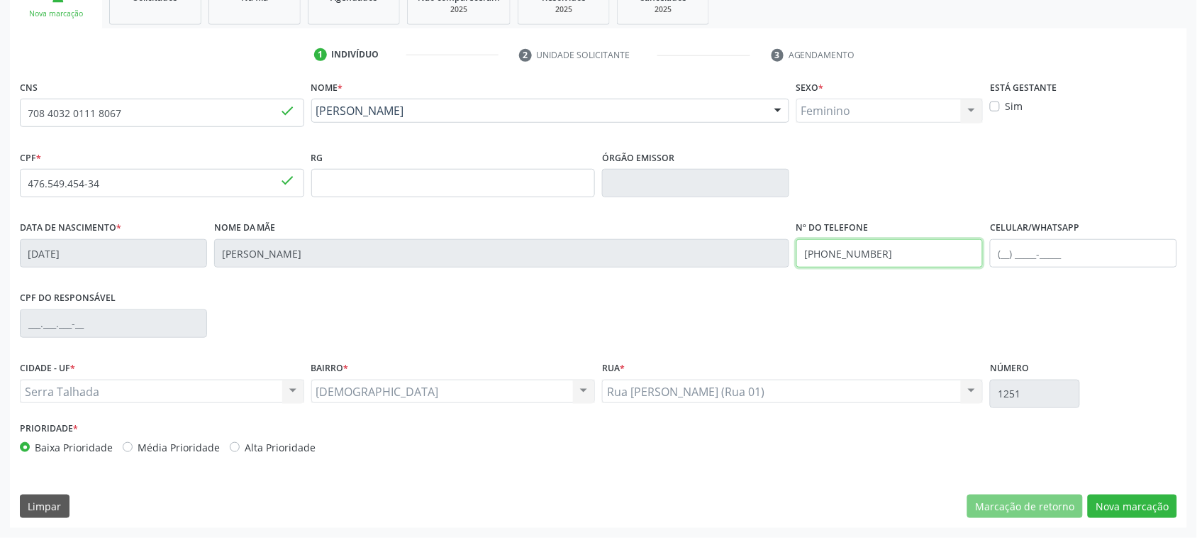
click at [871, 257] on input "[PHONE_NUMBER]" at bounding box center [890, 253] width 187 height 28
click at [1164, 512] on button "Nova marcação" at bounding box center [1132, 506] width 89 height 24
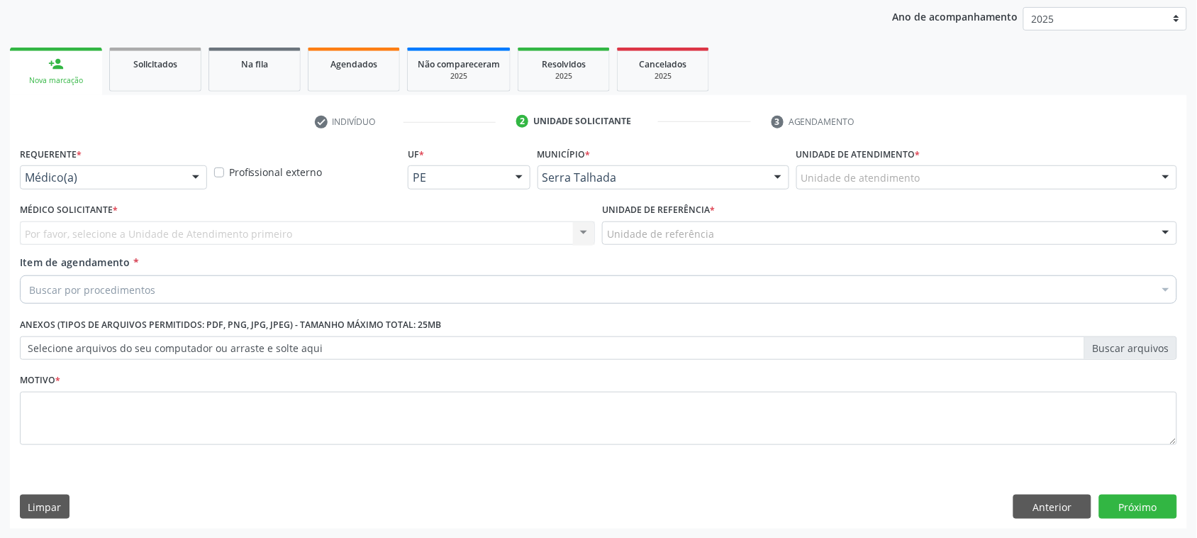
click at [53, 231] on div "Por favor, selecione a Unidade de Atendimento primeiro Nenhum resultado encontr…" at bounding box center [307, 233] width 575 height 24
click at [52, 228] on div "Por favor, selecione a Unidade de Atendimento primeiro Nenhum resultado encontr…" at bounding box center [307, 233] width 575 height 24
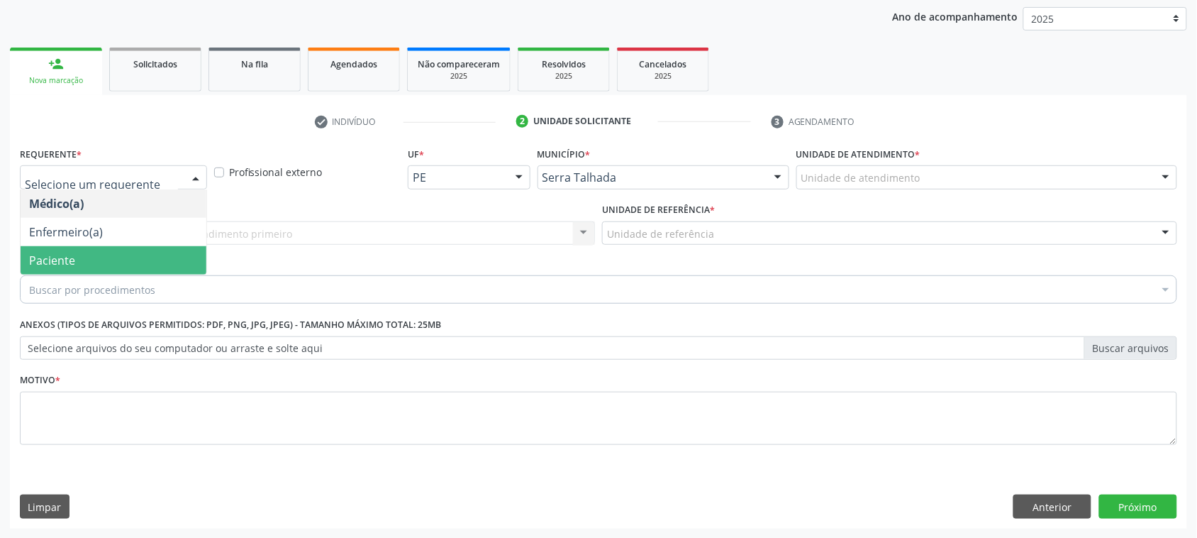
click at [79, 255] on span "Paciente" at bounding box center [114, 260] width 186 height 28
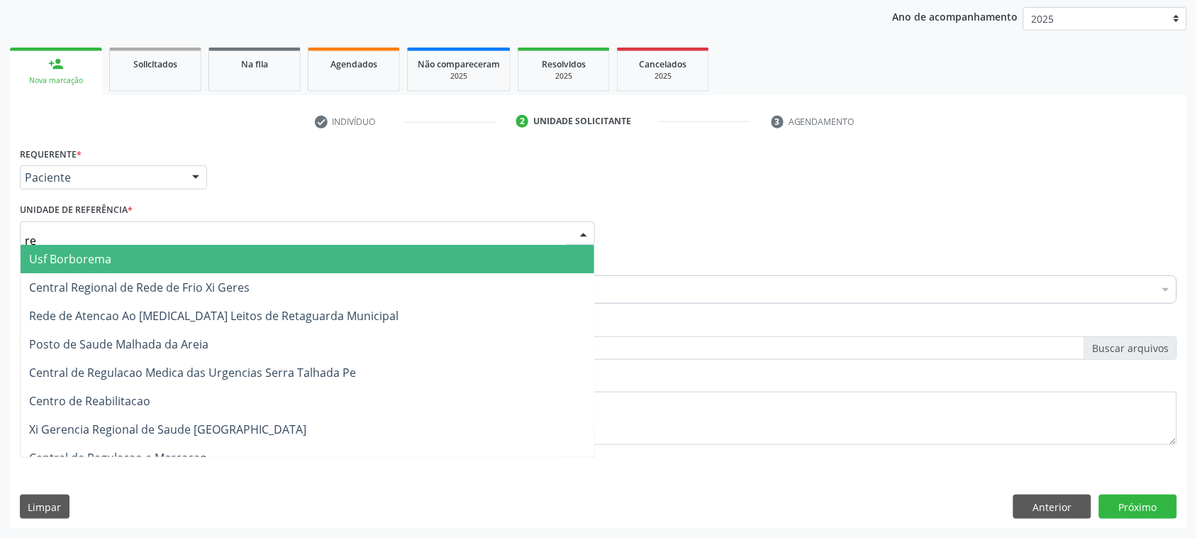
type input "rea"
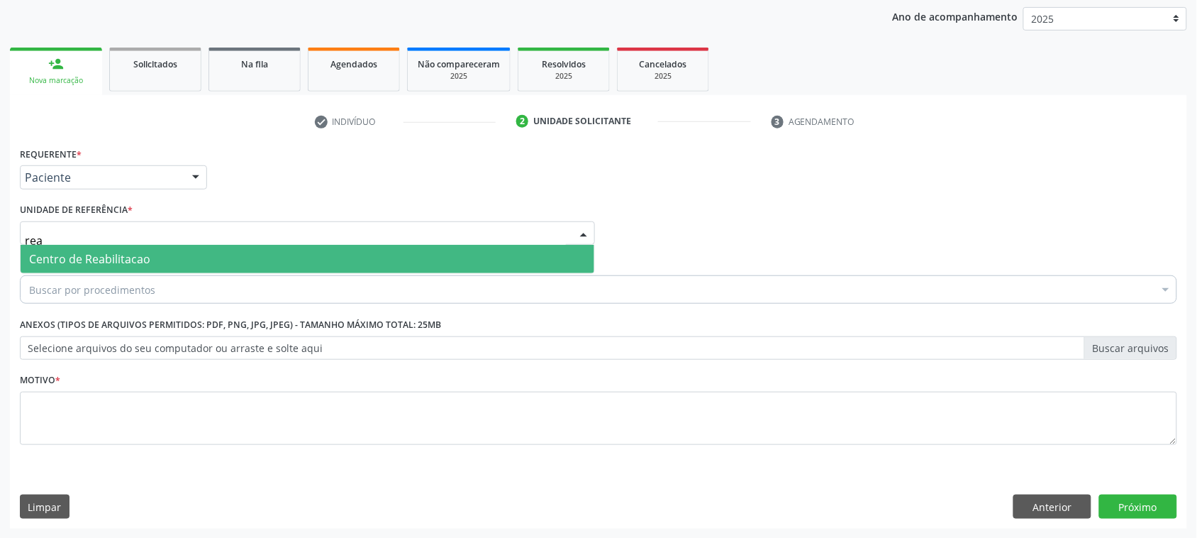
click at [80, 256] on span "Centro de Reabilitacao" at bounding box center [89, 259] width 121 height 16
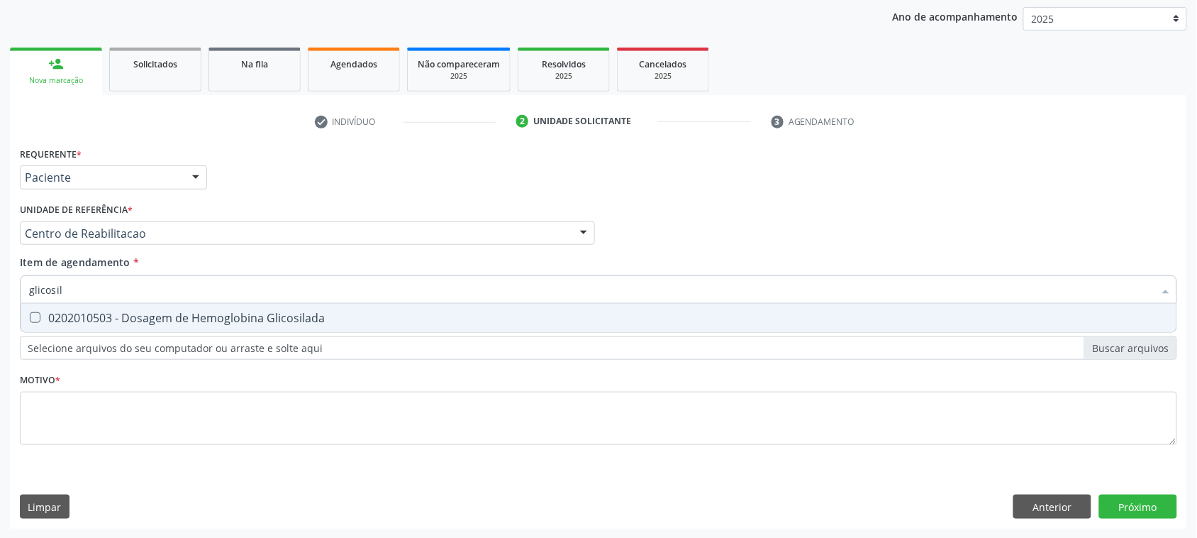
type input "glicosila"
click at [148, 314] on div "0202010503 - Dosagem de Hemoglobina Glicosilada" at bounding box center [598, 317] width 1139 height 11
checkbox Glicosilada "true"
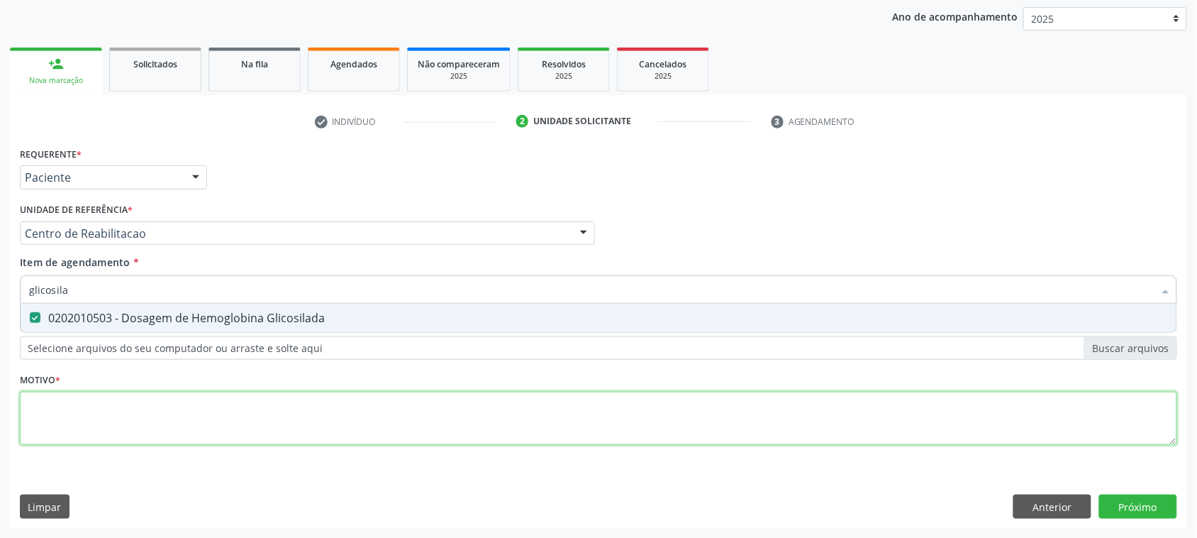
click at [94, 419] on div "Requerente * Paciente Médico(a) Enfermeiro(a) Paciente Nenhum resultado encontr…" at bounding box center [599, 303] width 1158 height 321
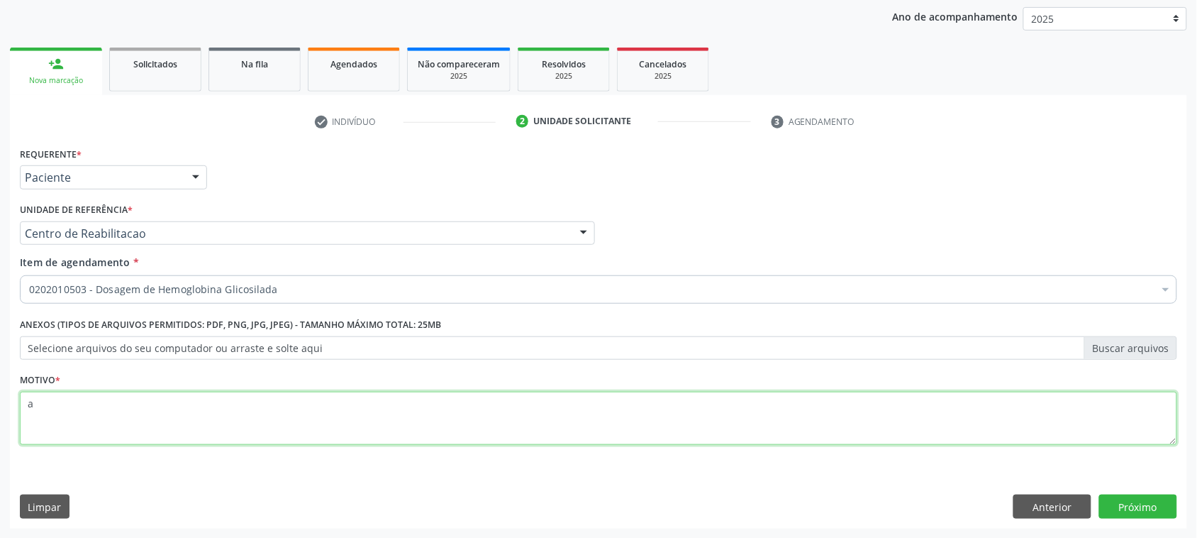
type textarea "a"
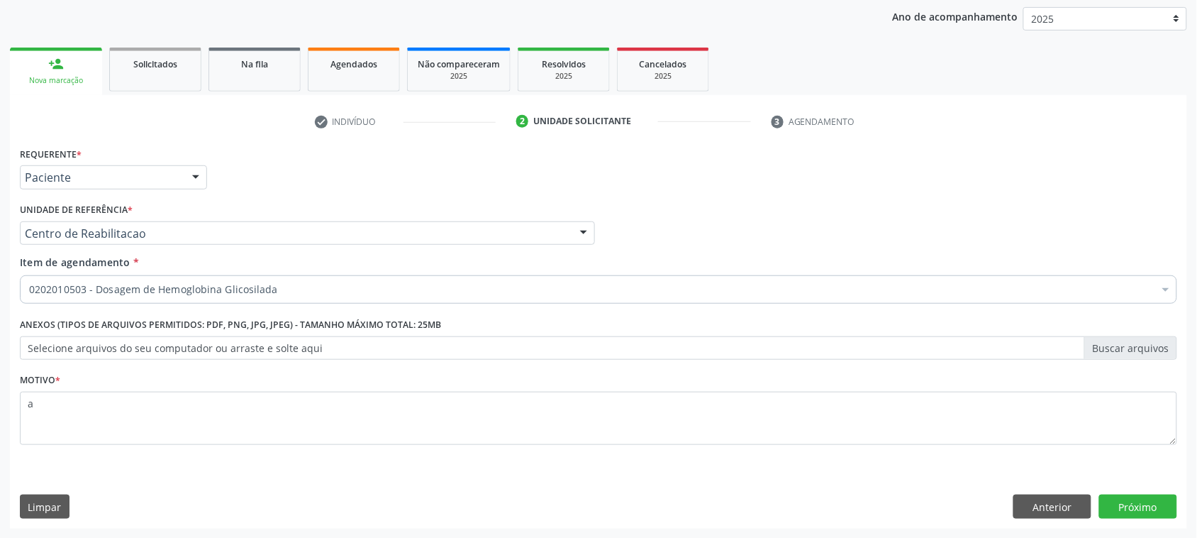
click at [1181, 509] on div "Requerente * Paciente Médico(a) Enfermeiro(a) Paciente Nenhum resultado encontr…" at bounding box center [598, 335] width 1177 height 385
click at [1175, 509] on button "Próximo" at bounding box center [1138, 506] width 78 height 24
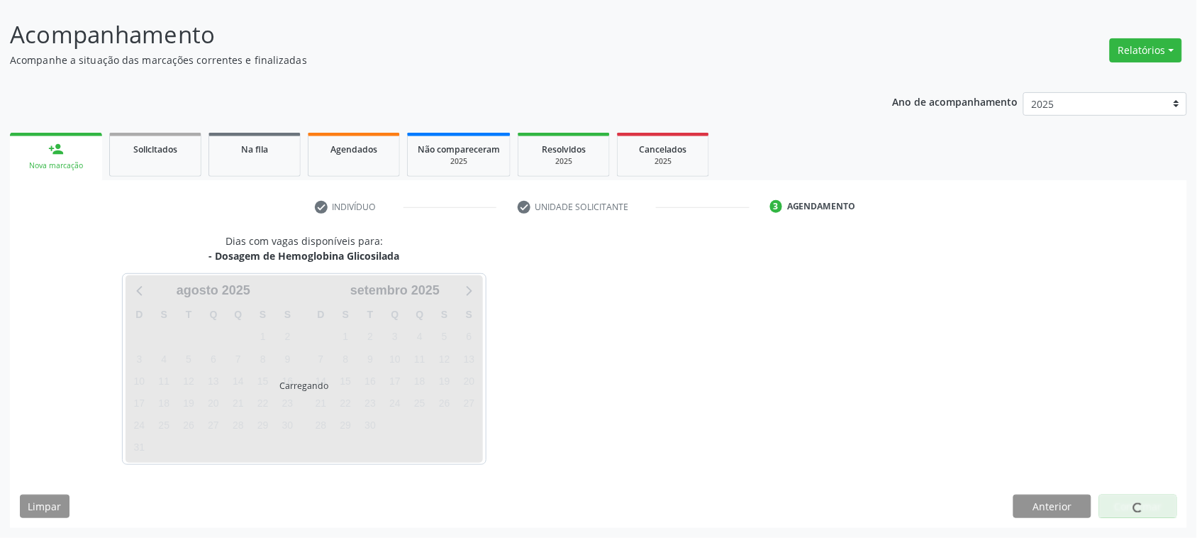
scroll to position [79, 0]
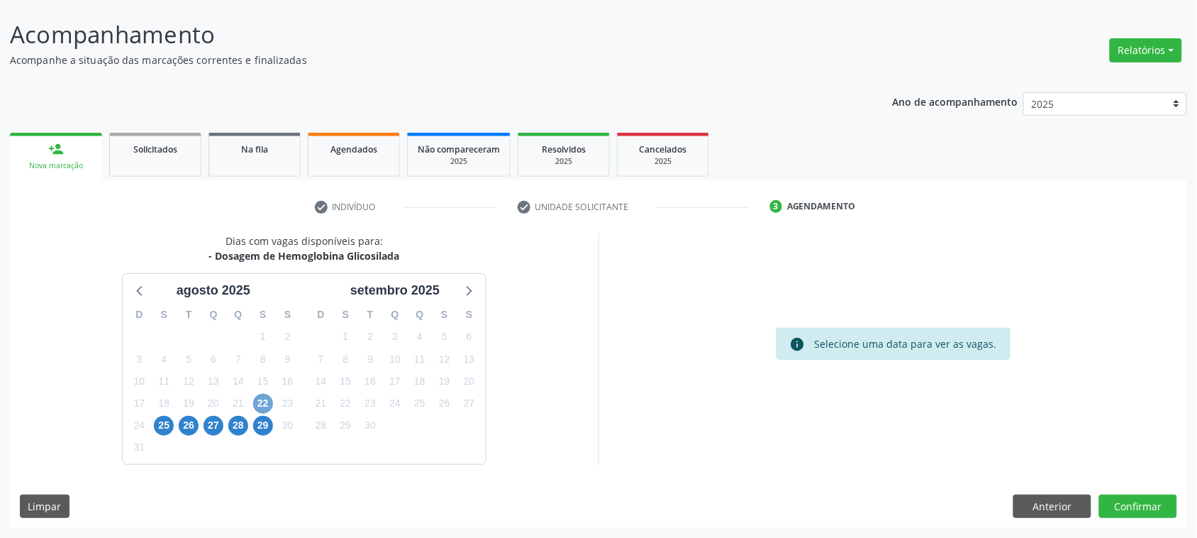
click at [265, 401] on span "22" at bounding box center [263, 404] width 20 height 20
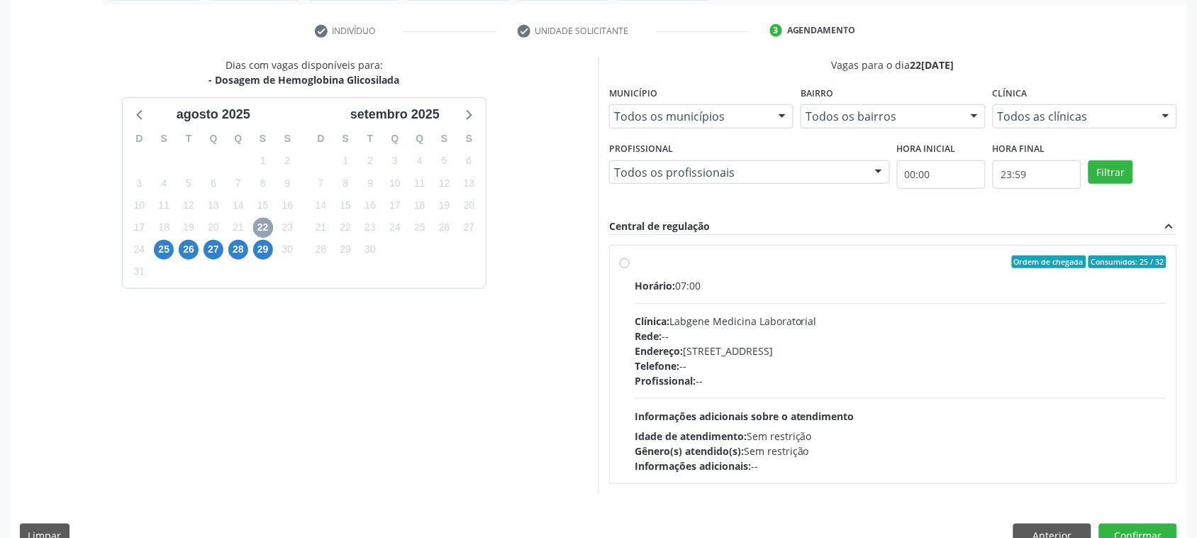
scroll to position [257, 0]
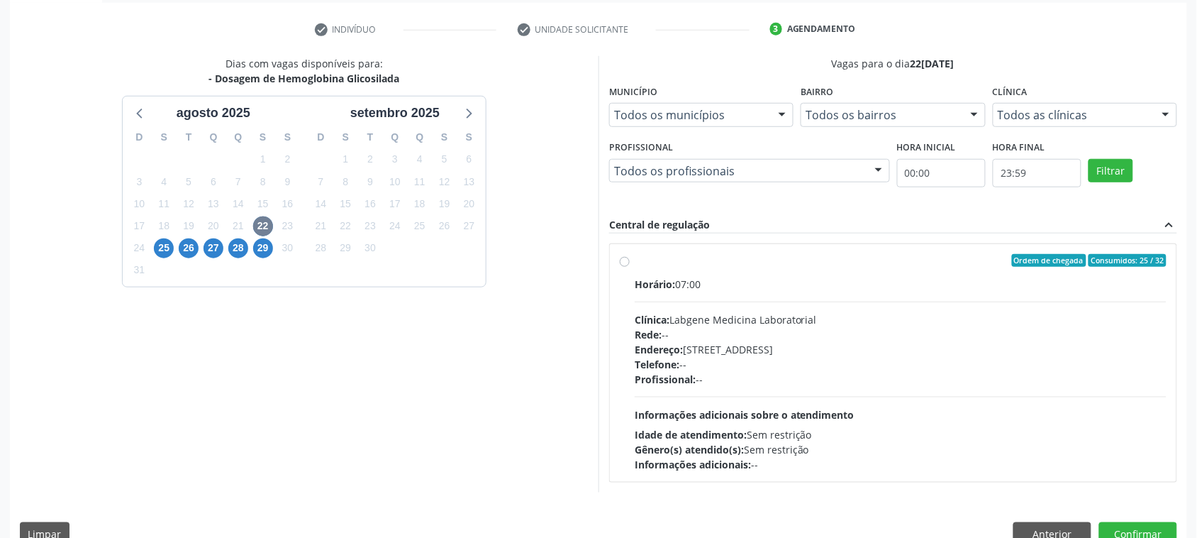
click at [821, 370] on div "Telefone: --" at bounding box center [901, 364] width 532 height 15
click at [630, 267] on input "Ordem de chegada Consumidos: 25 / 32 Horário: 07:00 Clínica: Labgene Medicina L…" at bounding box center [625, 260] width 10 height 13
radio input "true"
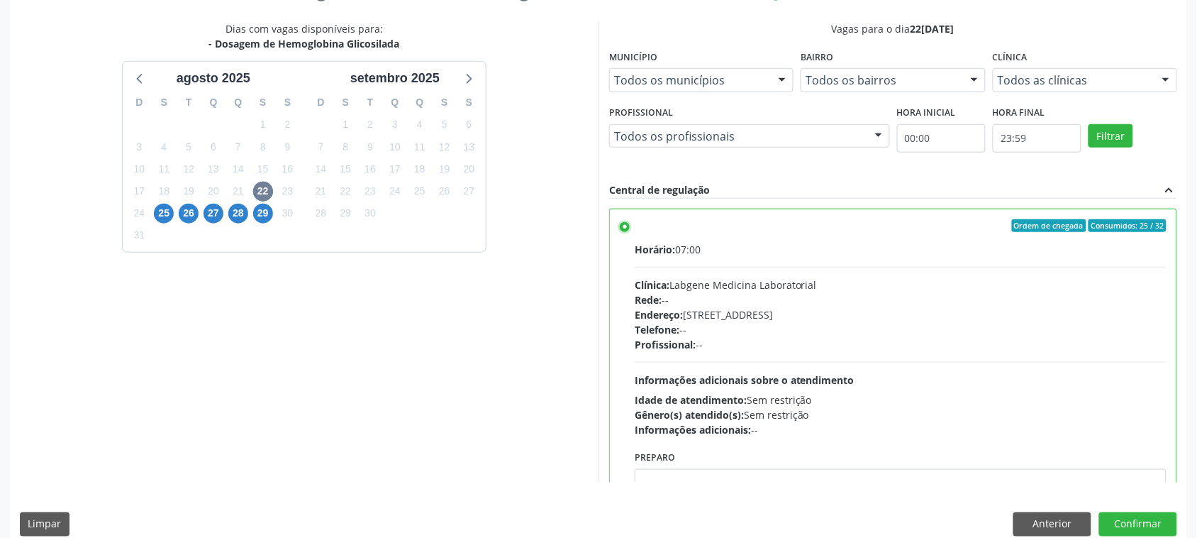
scroll to position [309, 0]
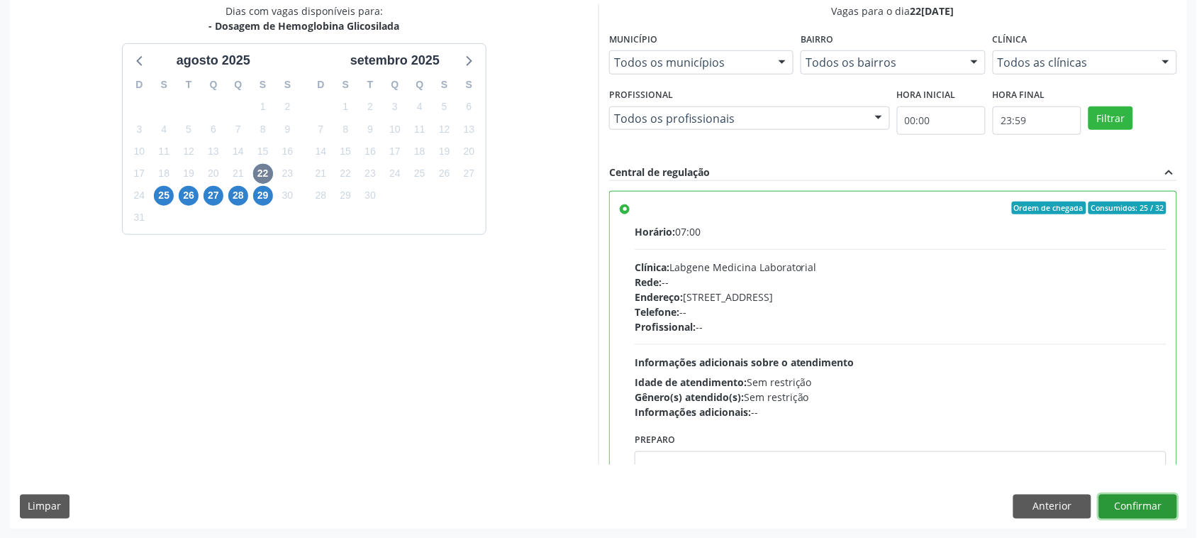
click at [1168, 511] on button "Confirmar" at bounding box center [1138, 506] width 78 height 24
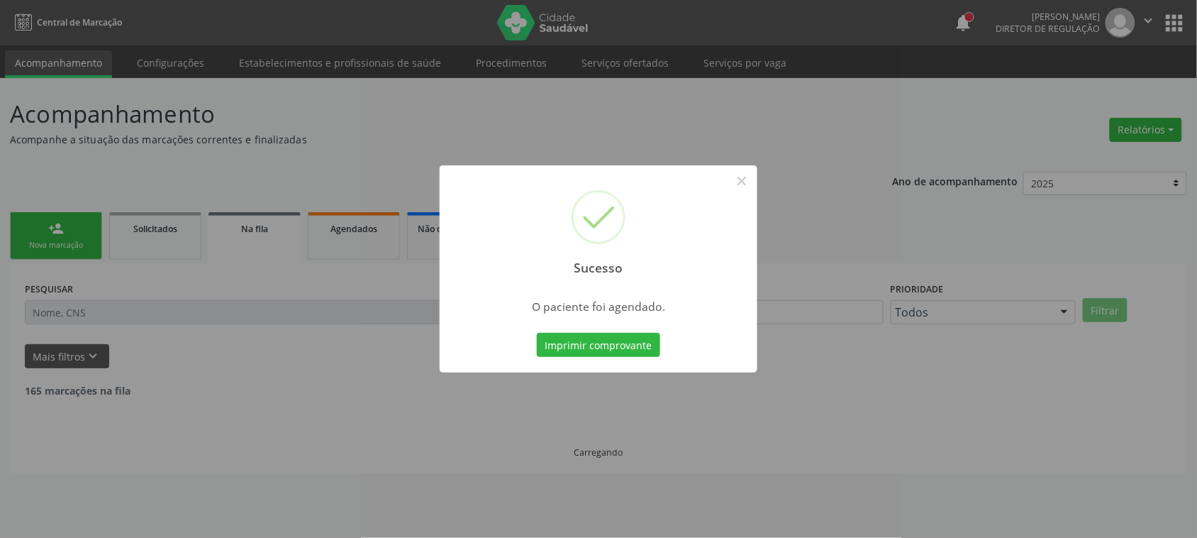
scroll to position [0, 0]
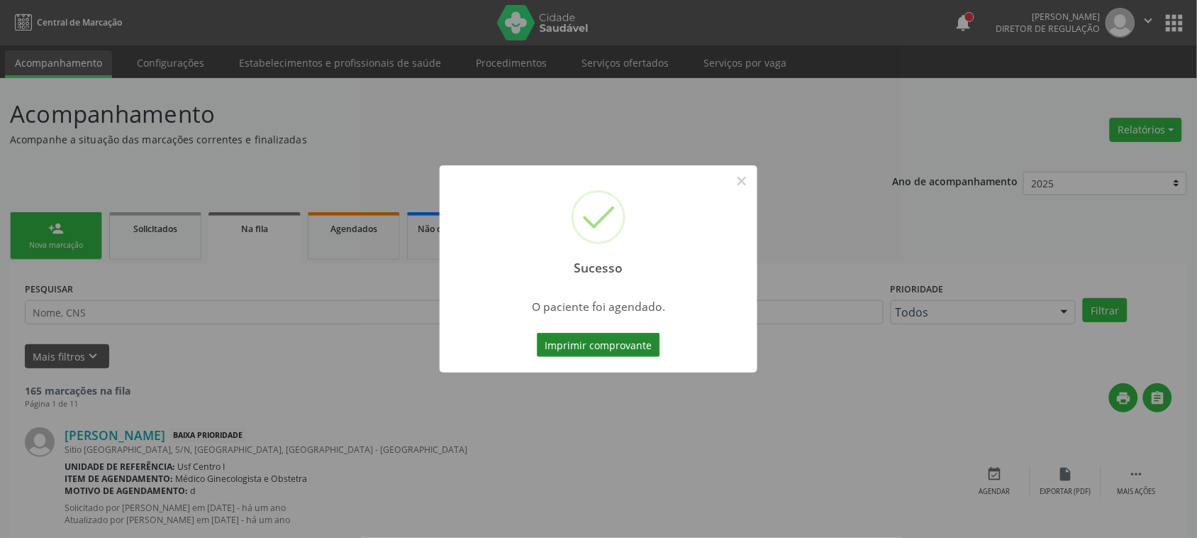
click at [576, 345] on button "Imprimir comprovante" at bounding box center [598, 345] width 123 height 24
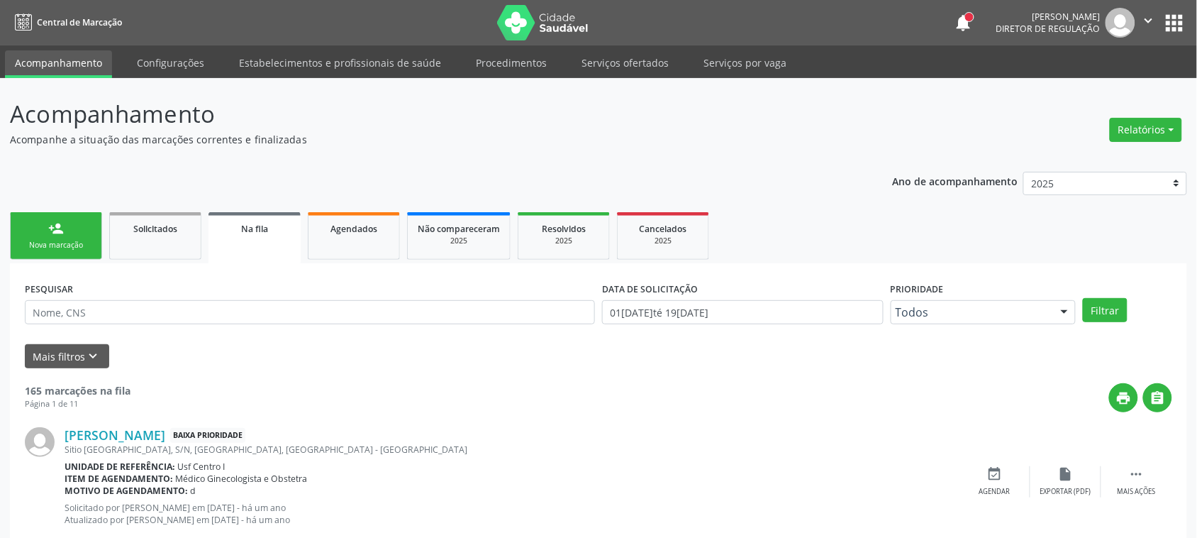
click at [71, 245] on div "Nova marcação" at bounding box center [56, 245] width 71 height 11
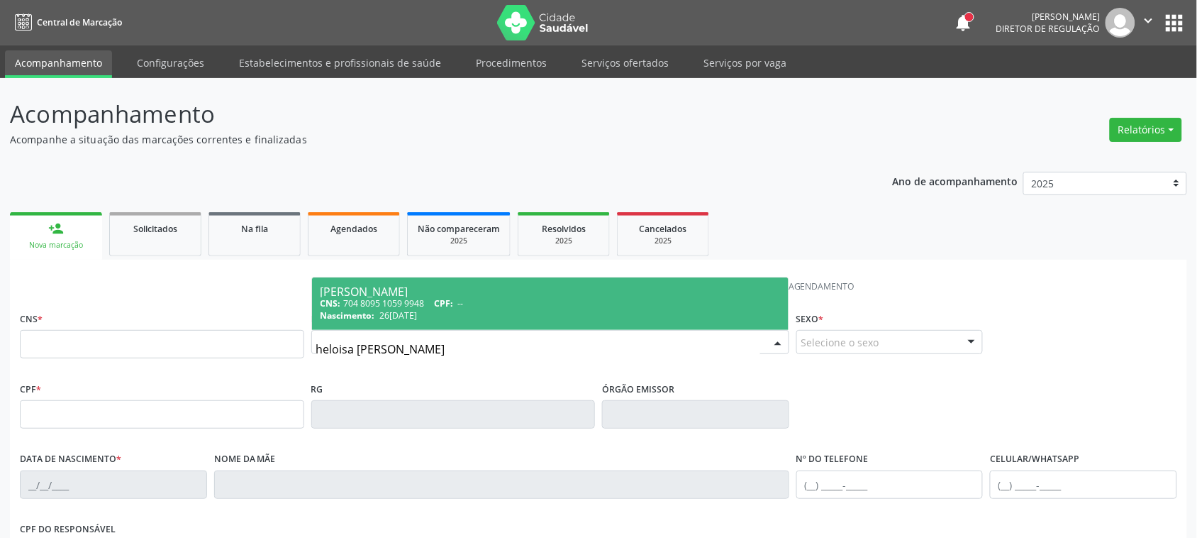
type input "heloisa helena on"
